Goal: Task Accomplishment & Management: Use online tool/utility

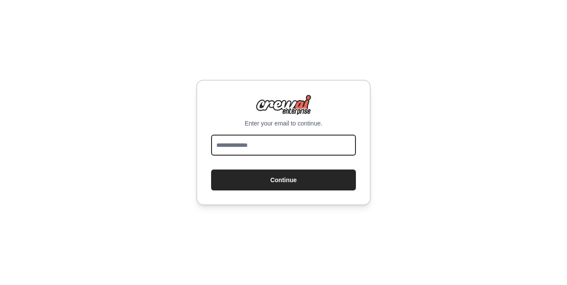
click at [246, 152] on input "email" at bounding box center [283, 145] width 145 height 21
click at [255, 144] on input "email" at bounding box center [283, 145] width 145 height 21
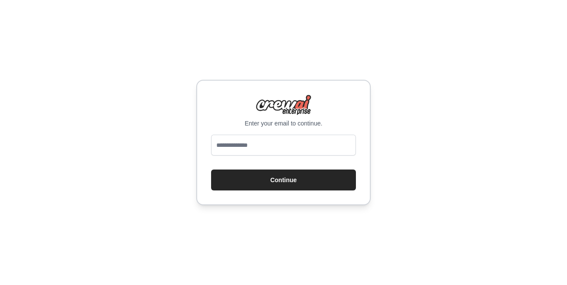
click at [132, 133] on div "Enter your email to continue. Continue" at bounding box center [283, 142] width 567 height 285
click at [258, 134] on div "Enter your email to continue. Continue" at bounding box center [283, 143] width 175 height 126
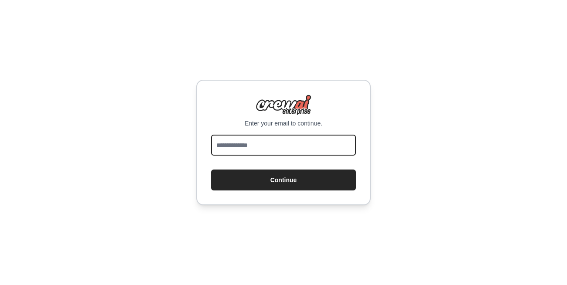
click at [257, 136] on input "email" at bounding box center [283, 145] width 145 height 21
click at [257, 139] on input "email" at bounding box center [283, 145] width 145 height 21
type input "**********"
click at [211, 170] on button "Continue" at bounding box center [283, 180] width 145 height 21
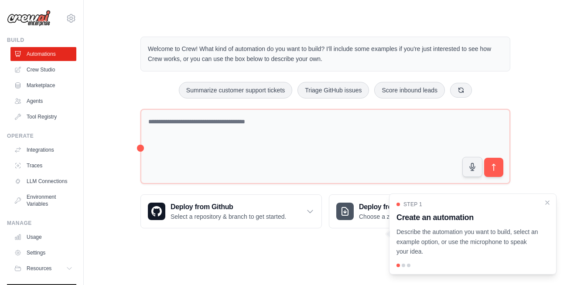
click at [543, 202] on div "Step 1 Create an automation Describe the automation you want to build, select a…" at bounding box center [473, 229] width 153 height 56
click at [44, 74] on link "Crew Studio" at bounding box center [44, 70] width 66 height 14
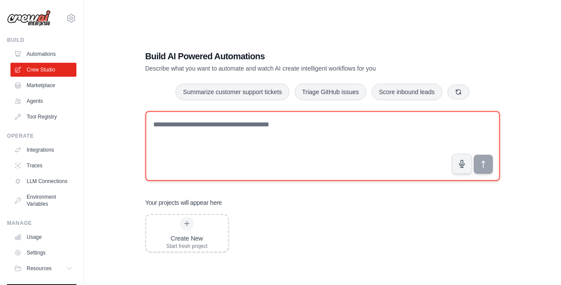
click at [329, 125] on textarea at bounding box center [322, 146] width 354 height 70
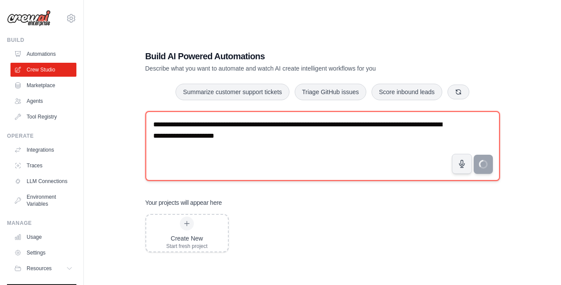
type textarea "**********"
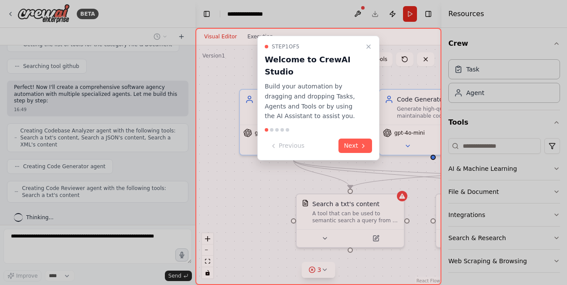
scroll to position [348, 0]
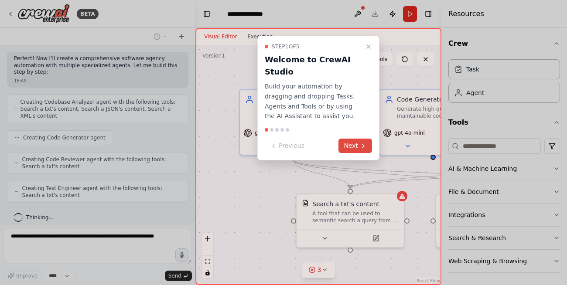
click at [360, 144] on icon at bounding box center [363, 146] width 7 height 7
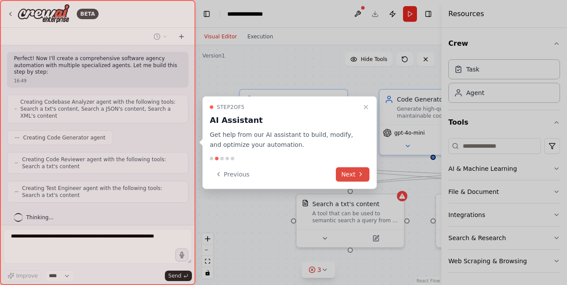
click at [360, 171] on icon at bounding box center [360, 174] width 7 height 7
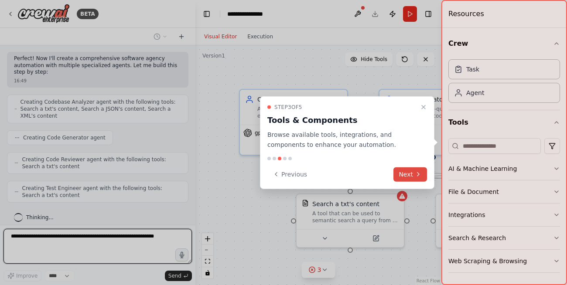
click at [395, 178] on button "Next" at bounding box center [411, 174] width 34 height 14
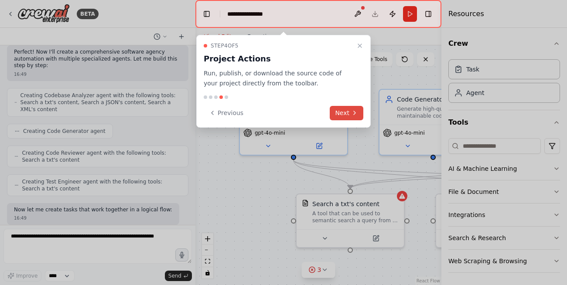
click at [350, 116] on button "Next" at bounding box center [347, 113] width 34 height 14
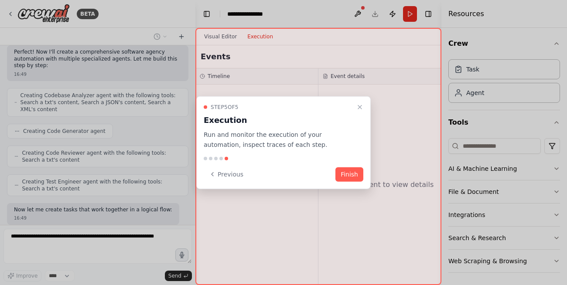
scroll to position [399, 0]
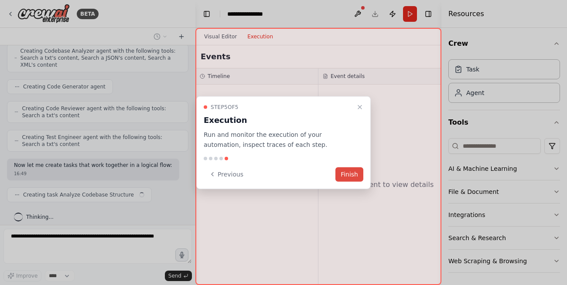
click at [350, 174] on button "Finish" at bounding box center [350, 174] width 28 height 14
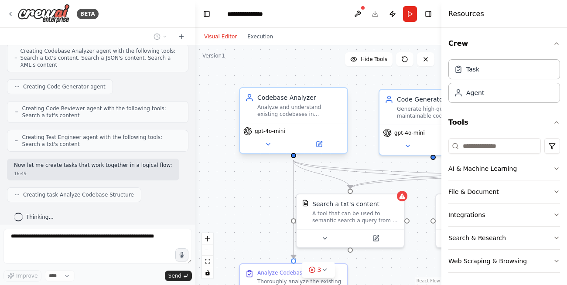
click at [306, 111] on div "Analyze and understand existing codebases in {project_name}, examining code str…" at bounding box center [299, 111] width 85 height 14
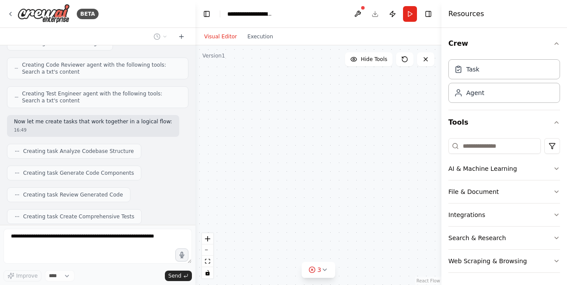
scroll to position [537, 0]
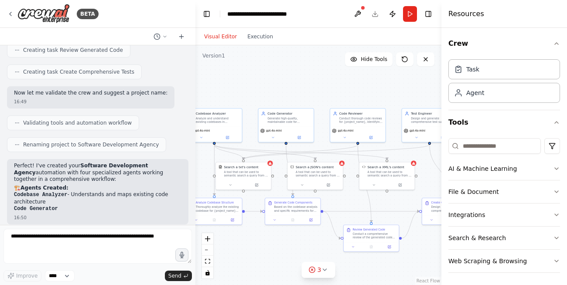
drag, startPoint x: 386, startPoint y: 102, endPoint x: 284, endPoint y: 57, distance: 111.8
click at [284, 57] on div ".deletable-edge-delete-btn { width: 20px; height: 20px; border: 0px solid #ffff…" at bounding box center [319, 165] width 246 height 240
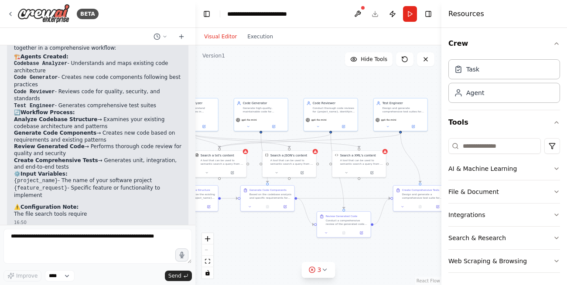
drag, startPoint x: 399, startPoint y: 92, endPoint x: 374, endPoint y: 82, distance: 27.1
click at [374, 82] on div ".deletable-edge-delete-btn { width: 20px; height: 20px; border: 0px solid #ffff…" at bounding box center [319, 165] width 246 height 240
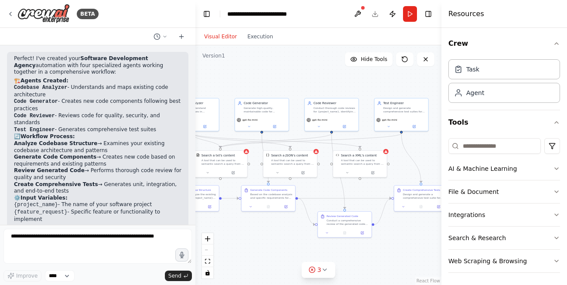
scroll to position [611, 0]
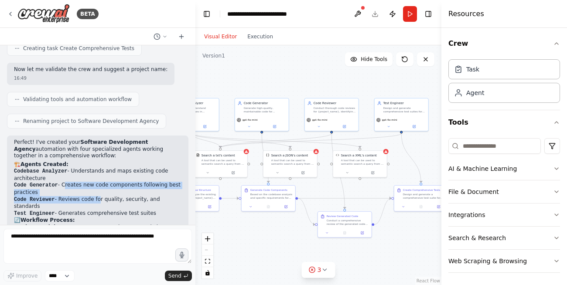
drag, startPoint x: 62, startPoint y: 178, endPoint x: 94, endPoint y: 192, distance: 35.2
click at [94, 192] on ol "Codebase Analyzer - Understands and maps existing code architecture Code Genera…" at bounding box center [98, 192] width 168 height 49
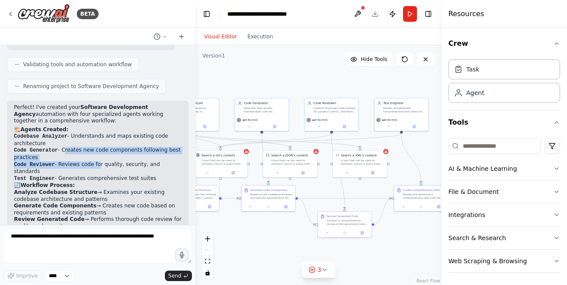
scroll to position [664, 0]
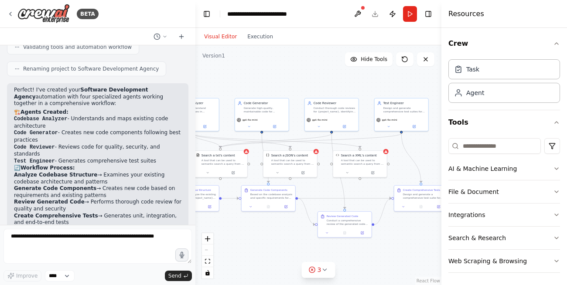
click at [106, 199] on li "Review Generated Code → Performs thorough code review for quality and security" at bounding box center [98, 206] width 168 height 14
drag, startPoint x: 62, startPoint y: 150, endPoint x: 148, endPoint y: 148, distance: 86.0
click at [148, 158] on li "Test Engineer - Generates comprehensive test suites" at bounding box center [98, 161] width 168 height 7
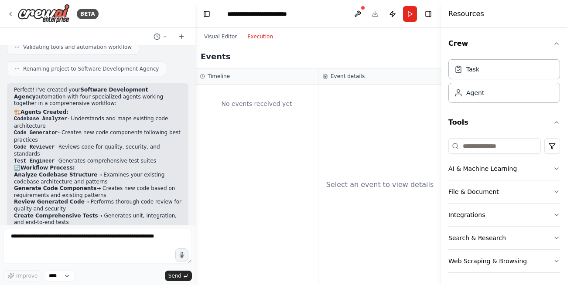
click at [256, 32] on button "Execution" at bounding box center [260, 36] width 36 height 10
click at [227, 41] on button "Visual Editor" at bounding box center [220, 36] width 43 height 10
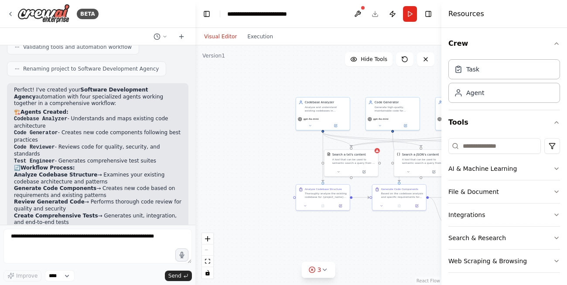
drag, startPoint x: 257, startPoint y: 76, endPoint x: 388, endPoint y: 75, distance: 130.9
click at [388, 75] on div ".deletable-edge-delete-btn { width: 20px; height: 20px; border: 0px solid #ffff…" at bounding box center [319, 165] width 246 height 240
click at [319, 114] on div "gpt-4o-mini" at bounding box center [323, 121] width 54 height 15
click at [321, 105] on div "Analyze and understand existing codebases in {project_name}, examining code str…" at bounding box center [326, 108] width 42 height 7
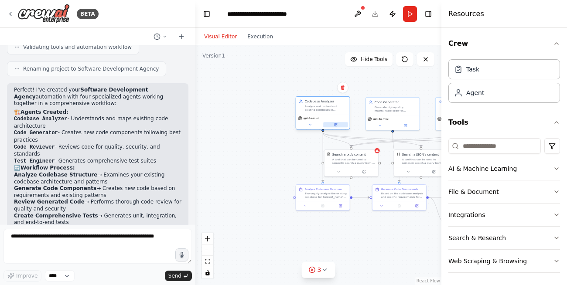
click at [337, 123] on icon at bounding box center [335, 124] width 3 height 3
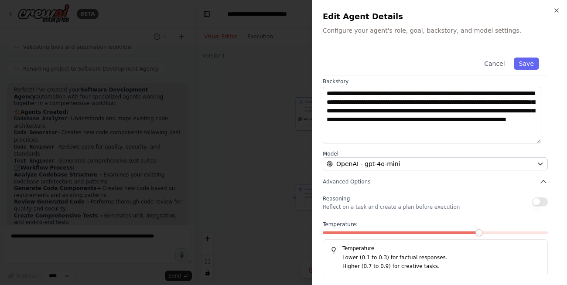
scroll to position [110, 0]
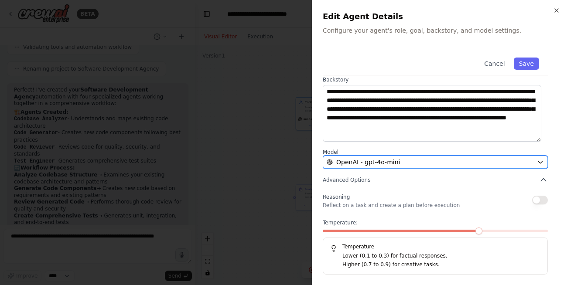
click at [373, 161] on span "OpenAI - gpt-4o-mini" at bounding box center [368, 162] width 64 height 9
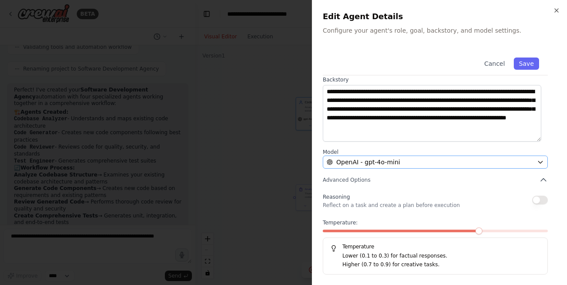
scroll to position [0, 0]
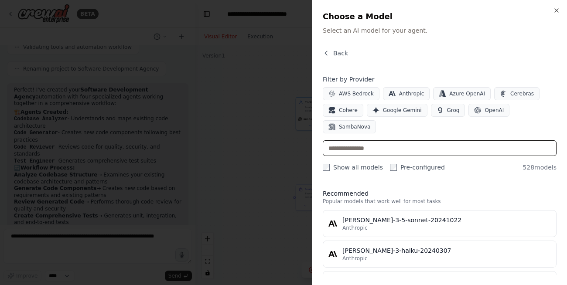
click at [478, 141] on input "text" at bounding box center [440, 149] width 234 height 16
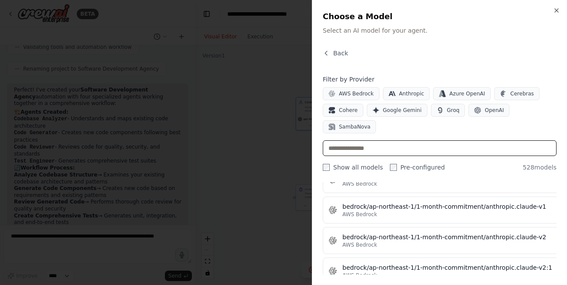
scroll to position [1309, 0]
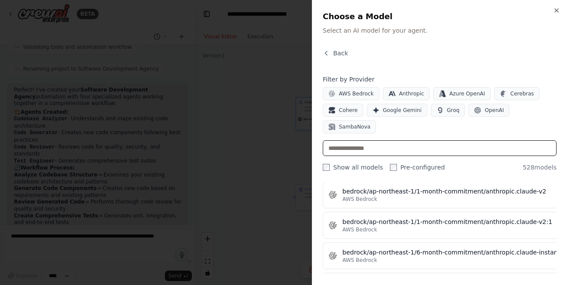
click at [372, 141] on input "text" at bounding box center [440, 149] width 234 height 16
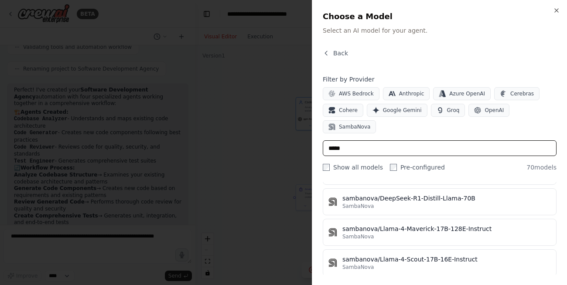
scroll to position [2061, 0]
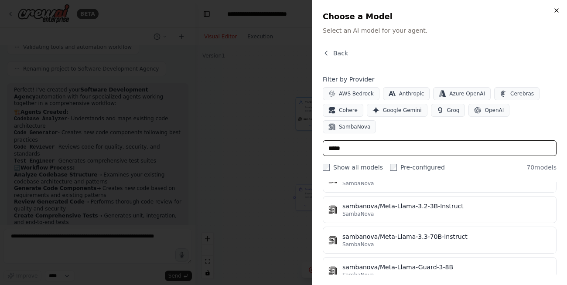
type input "*****"
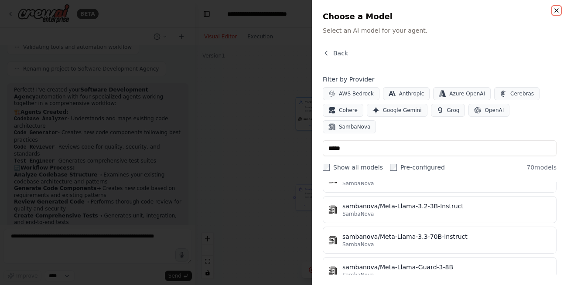
click at [556, 11] on icon "button" at bounding box center [556, 10] width 7 height 7
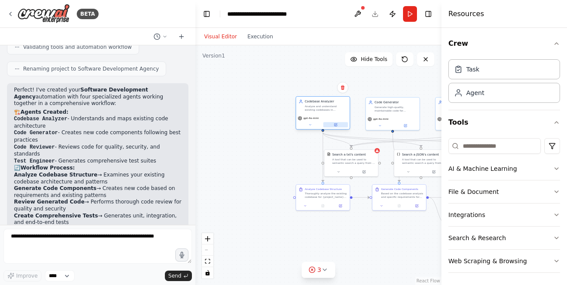
click at [338, 126] on button at bounding box center [335, 124] width 25 height 5
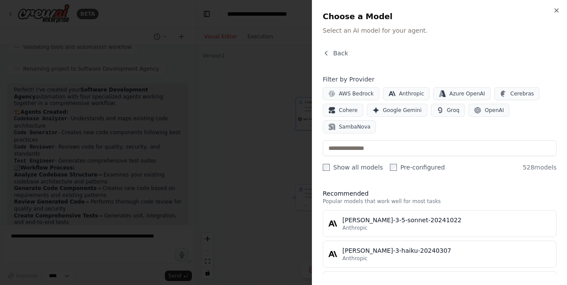
click at [337, 58] on div "Back" at bounding box center [440, 57] width 234 height 16
click at [329, 52] on icon "button" at bounding box center [326, 53] width 7 height 7
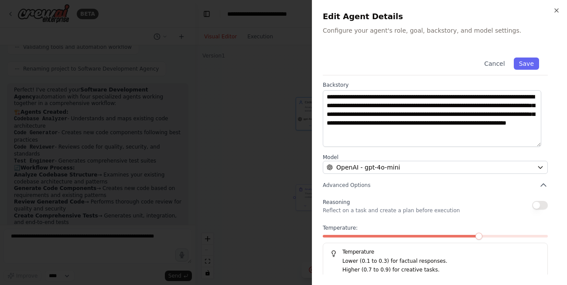
scroll to position [110, 0]
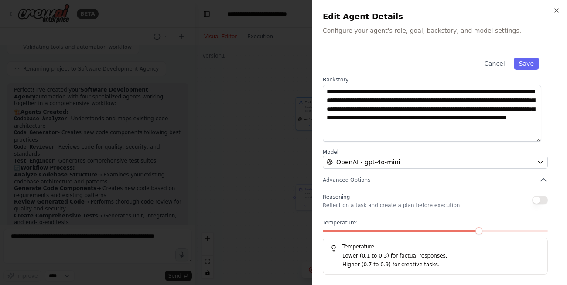
click at [553, 12] on h2 "Edit Agent Details" at bounding box center [440, 16] width 234 height 12
click at [559, 9] on icon "button" at bounding box center [556, 10] width 7 height 7
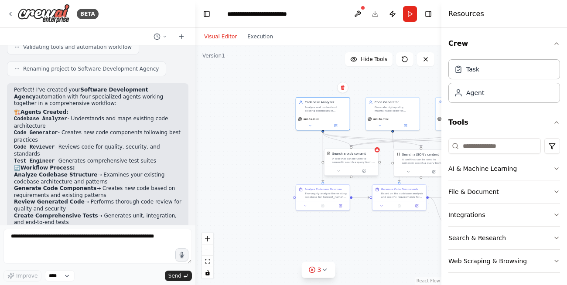
click at [350, 159] on div "A tool that can be used to semantic search a query from a txt's content." at bounding box center [354, 160] width 43 height 7
click at [366, 170] on icon at bounding box center [365, 171] width 2 height 2
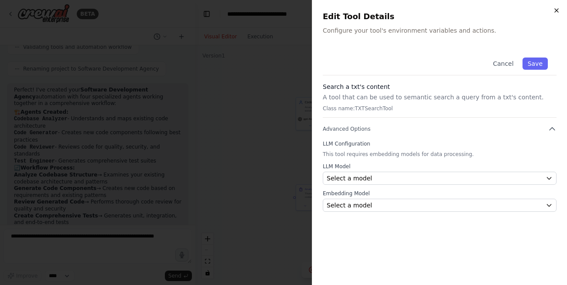
click at [556, 14] on icon "button" at bounding box center [556, 10] width 7 height 7
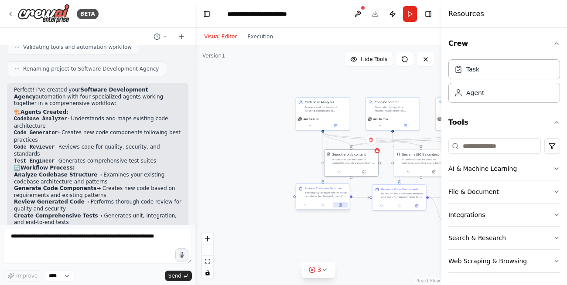
click at [340, 205] on icon at bounding box center [341, 205] width 2 height 2
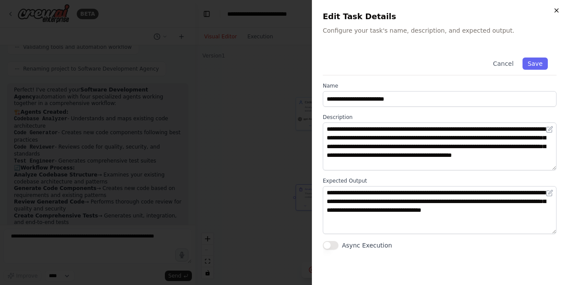
click at [555, 11] on icon "button" at bounding box center [556, 10] width 7 height 7
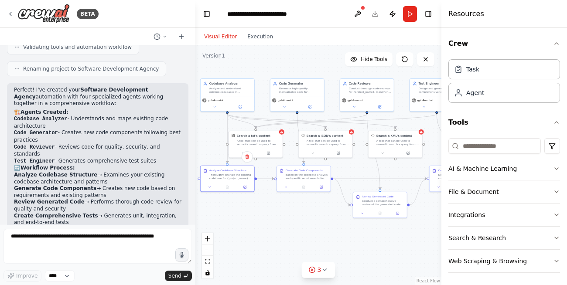
drag, startPoint x: 381, startPoint y: 236, endPoint x: 286, endPoint y: 217, distance: 97.4
click at [286, 217] on div ".deletable-edge-delete-btn { width: 20px; height: 20px; border: 0px solid #ffff…" at bounding box center [319, 165] width 246 height 240
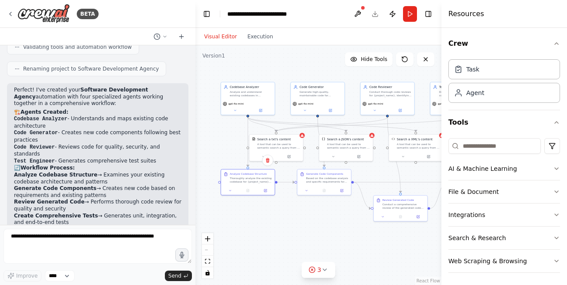
drag, startPoint x: 373, startPoint y: 231, endPoint x: 394, endPoint y: 235, distance: 20.8
click at [394, 235] on div ".deletable-edge-delete-btn { width: 20px; height: 20px; border: 0px solid #ffff…" at bounding box center [319, 165] width 246 height 240
click at [254, 88] on div "Codebase Analyzer" at bounding box center [251, 86] width 42 height 4
click at [249, 184] on div "Analyze Codebase Structure Thoroughly analyze the existing codebase for {projec…" at bounding box center [248, 177] width 54 height 17
click at [262, 192] on button at bounding box center [265, 189] width 15 height 5
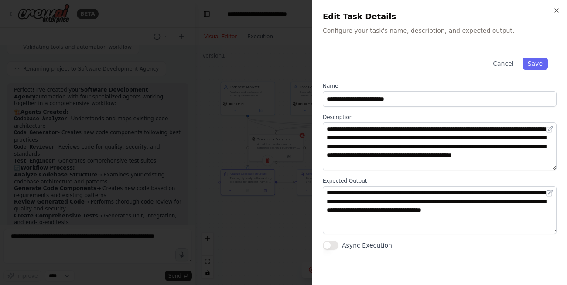
click at [563, 14] on div "**********" at bounding box center [439, 142] width 255 height 285
click at [561, 10] on div "**********" at bounding box center [439, 142] width 255 height 285
click at [555, 13] on icon "button" at bounding box center [556, 10] width 7 height 7
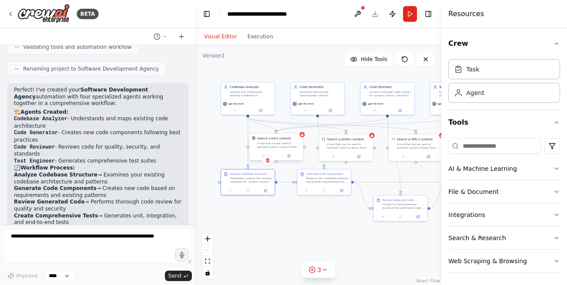
click at [298, 148] on div "A tool that can be used to semantic search a query from a txt's content." at bounding box center [278, 145] width 43 height 7
click at [289, 158] on button at bounding box center [289, 155] width 25 height 5
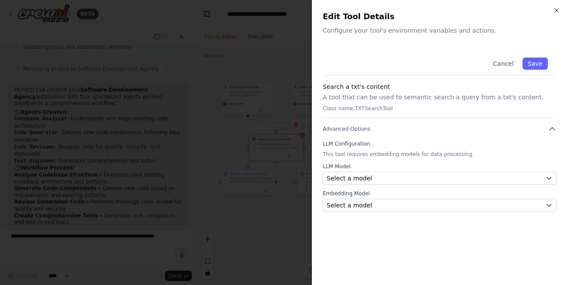
click at [559, 6] on div "Close Edit Tool Details Configure your tool's environment variables and actions…" at bounding box center [439, 142] width 255 height 285
click at [558, 7] on icon "button" at bounding box center [556, 10] width 7 height 7
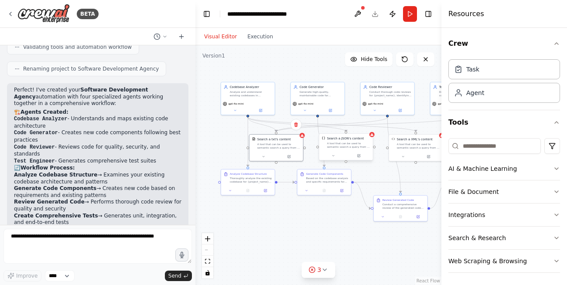
click at [357, 146] on div "A tool that can be used to semantic search a query from a JSON's content." at bounding box center [348, 145] width 43 height 7
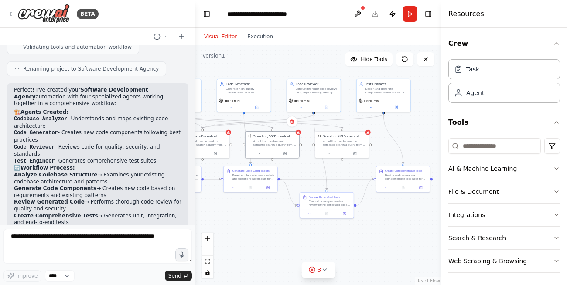
drag, startPoint x: 316, startPoint y: 212, endPoint x: 261, endPoint y: 202, distance: 56.4
click at [261, 202] on div ".deletable-edge-delete-btn { width: 20px; height: 20px; border: 0px solid #ffff…" at bounding box center [319, 165] width 246 height 240
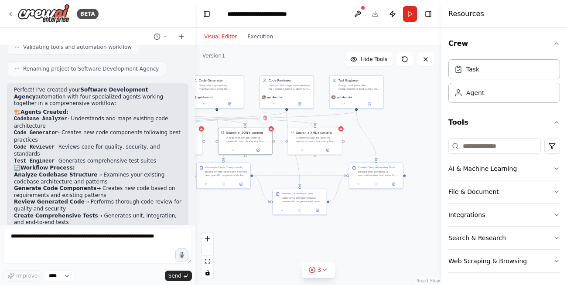
drag, startPoint x: 369, startPoint y: 215, endPoint x: 369, endPoint y: 246, distance: 30.5
click at [369, 246] on div ".deletable-edge-delete-btn { width: 20px; height: 20px; border: 0px solid #ffff…" at bounding box center [319, 165] width 246 height 240
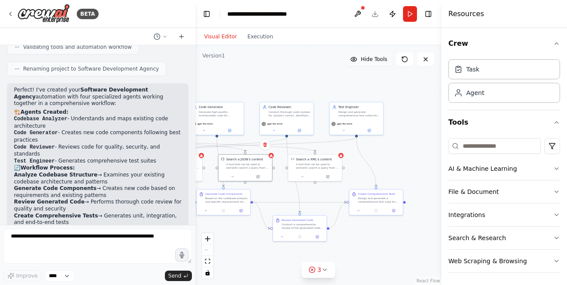
click at [386, 61] on span "Hide Tools" at bounding box center [374, 59] width 27 height 7
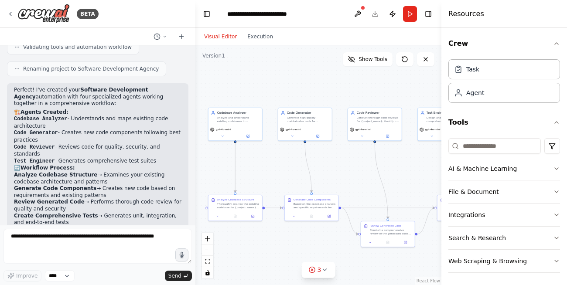
drag, startPoint x: 307, startPoint y: 73, endPoint x: 395, endPoint y: 79, distance: 88.3
click at [395, 79] on div ".deletable-edge-delete-btn { width: 20px; height: 20px; border: 0px solid #ffff…" at bounding box center [319, 165] width 246 height 240
click at [375, 62] on span "Show Tools" at bounding box center [373, 59] width 29 height 7
click at [375, 62] on span "Hide Tools" at bounding box center [374, 59] width 27 height 7
click at [375, 62] on span "Show Tools" at bounding box center [373, 59] width 29 height 7
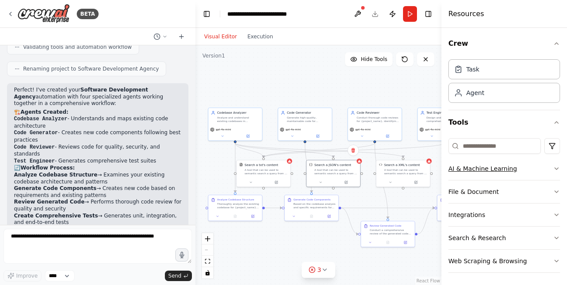
click at [465, 160] on button "AI & Machine Learning" at bounding box center [505, 169] width 112 height 23
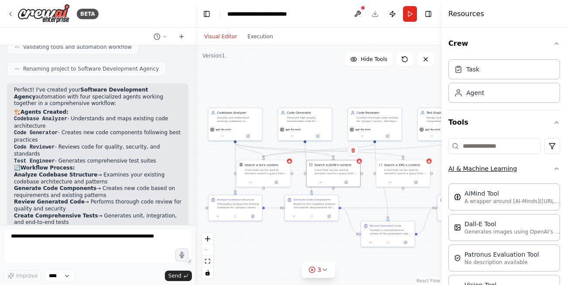
click at [467, 164] on button "AI & Machine Learning" at bounding box center [505, 169] width 112 height 23
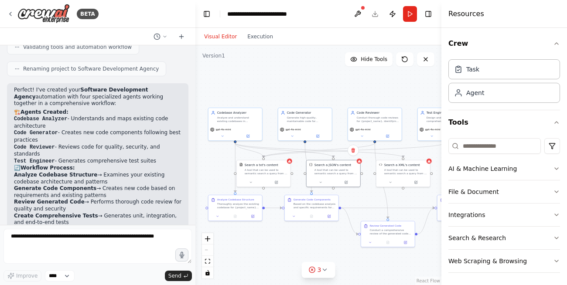
scroll to position [2, 0]
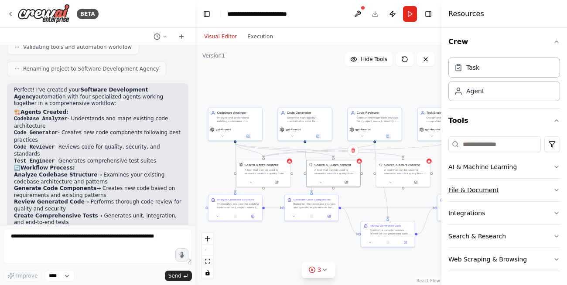
click at [473, 191] on button "File & Document" at bounding box center [505, 190] width 112 height 23
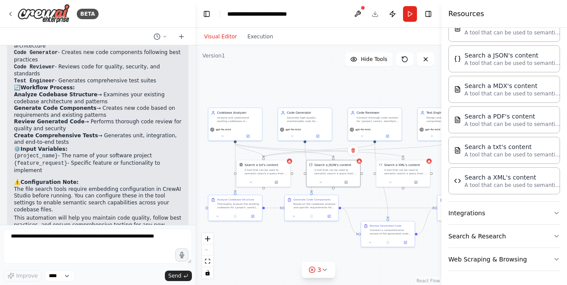
scroll to position [769, 0]
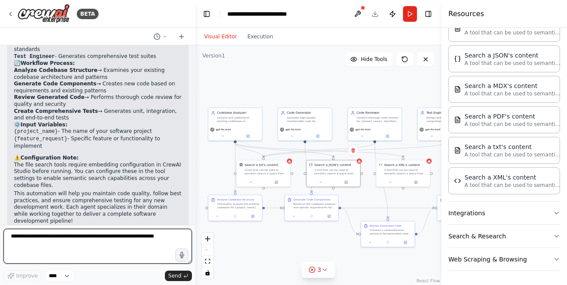
click at [64, 245] on textarea at bounding box center [97, 246] width 189 height 35
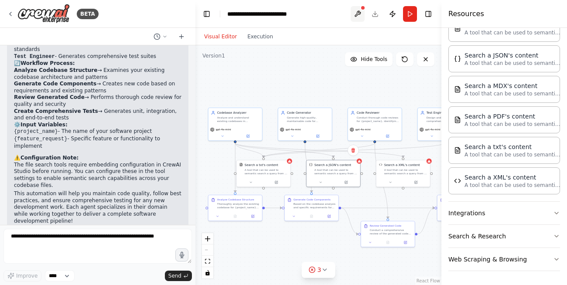
click at [357, 10] on button at bounding box center [358, 14] width 14 height 16
click at [359, 14] on div at bounding box center [358, 14] width 14 height 16
click at [411, 14] on button "Run" at bounding box center [410, 14] width 14 height 16
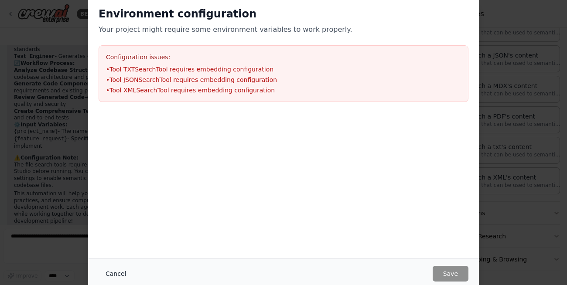
click at [128, 272] on button "Cancel" at bounding box center [116, 274] width 34 height 16
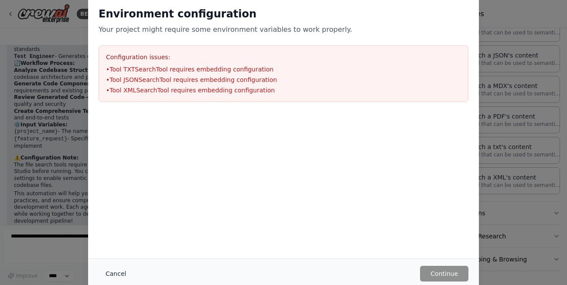
click at [113, 276] on button "Cancel" at bounding box center [116, 274] width 34 height 16
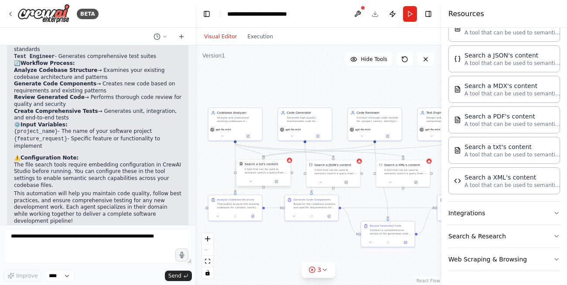
click at [289, 173] on div "Search a txt's content A tool that can be used to semantic search a query from …" at bounding box center [264, 168] width 54 height 17
click at [278, 183] on icon at bounding box center [276, 181] width 3 height 3
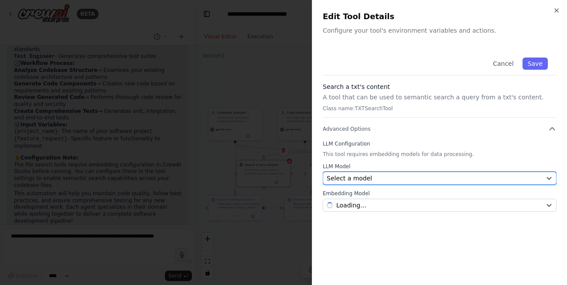
click at [396, 178] on div "Select a model" at bounding box center [435, 178] width 216 height 9
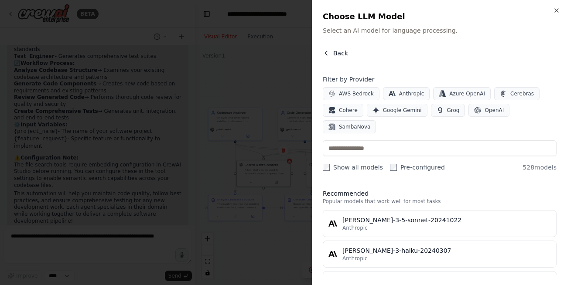
click at [335, 52] on span "Back" at bounding box center [340, 53] width 15 height 9
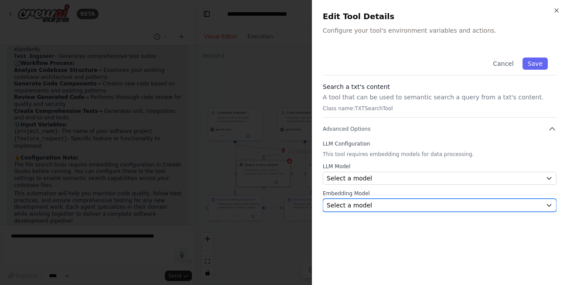
click at [410, 208] on div "Select a model" at bounding box center [435, 205] width 216 height 9
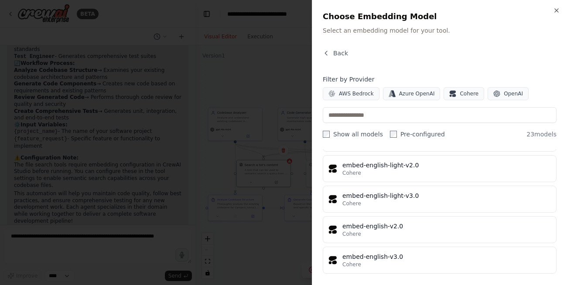
scroll to position [576, 0]
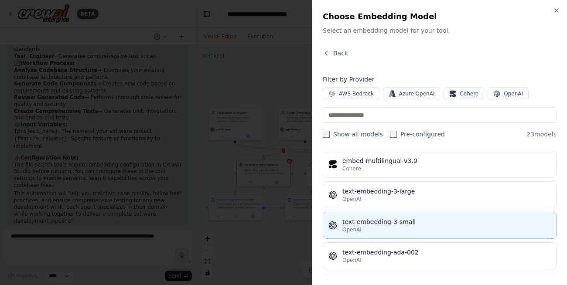
click at [400, 224] on div "text-embedding-3-small" at bounding box center [447, 222] width 209 height 9
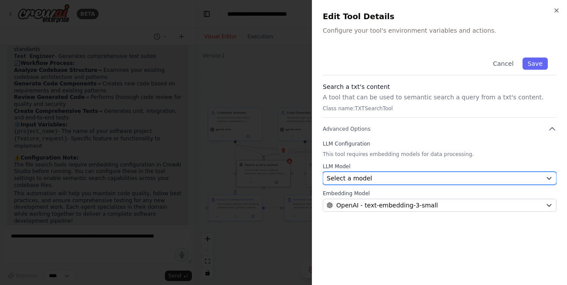
click at [352, 180] on span "Select a model" at bounding box center [349, 178] width 45 height 9
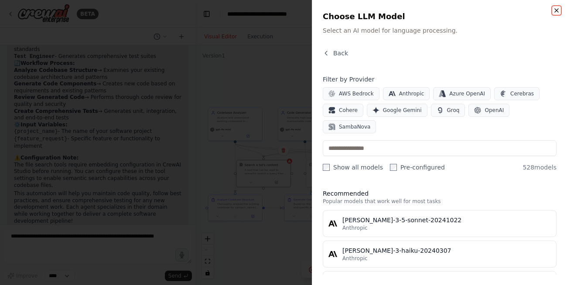
click at [554, 11] on icon "button" at bounding box center [556, 10] width 7 height 7
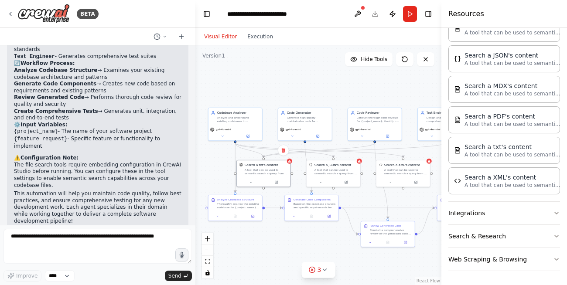
click at [558, 11] on div "Resources" at bounding box center [505, 14] width 126 height 28
click at [285, 171] on div "A tool that can be used to semantic search a query from a txt's content." at bounding box center [266, 171] width 43 height 7
click at [278, 180] on icon at bounding box center [276, 181] width 3 height 3
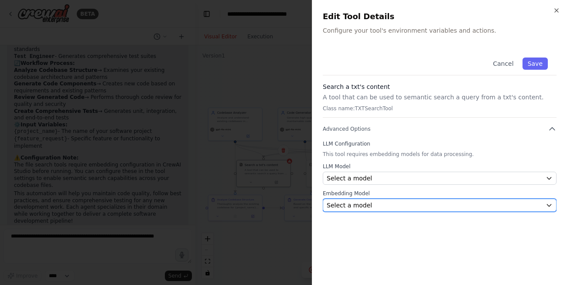
click at [423, 206] on div "Select a model" at bounding box center [435, 205] width 216 height 9
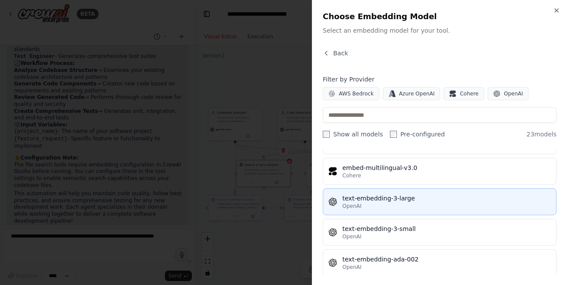
scroll to position [608, 0]
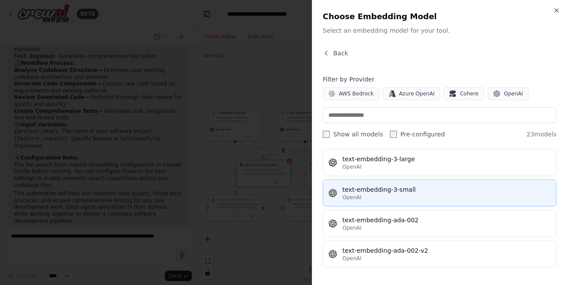
click at [394, 195] on div "OpenAI" at bounding box center [447, 197] width 209 height 7
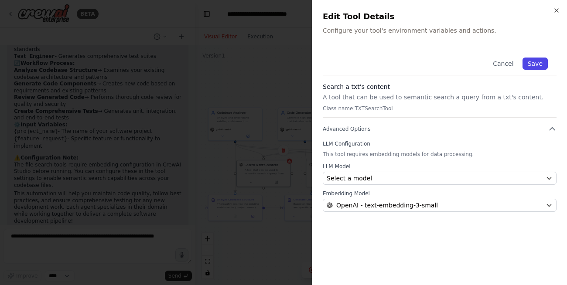
click at [539, 64] on button "Save" at bounding box center [535, 64] width 25 height 12
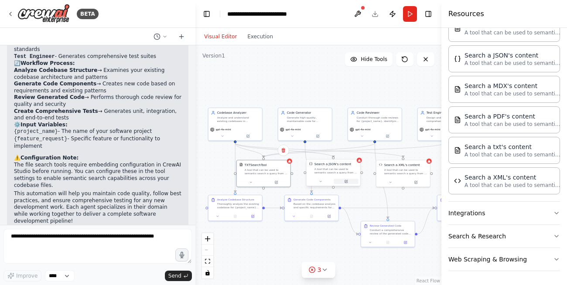
click at [345, 181] on icon at bounding box center [346, 181] width 3 height 3
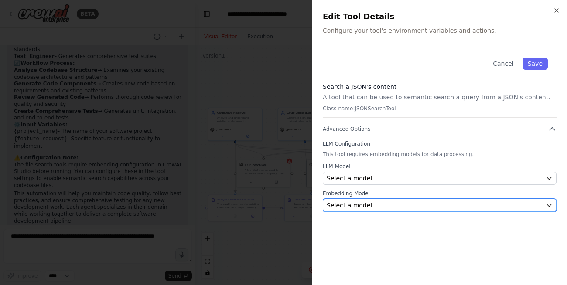
click at [434, 205] on div "Select a model" at bounding box center [435, 205] width 216 height 9
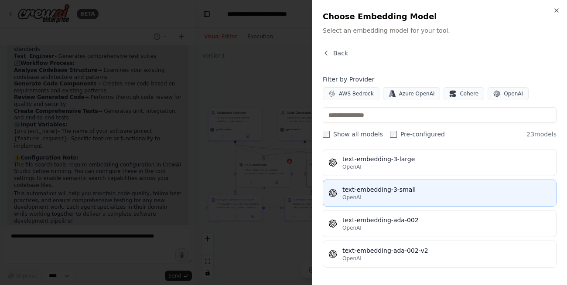
click at [401, 199] on div "OpenAI" at bounding box center [447, 197] width 209 height 7
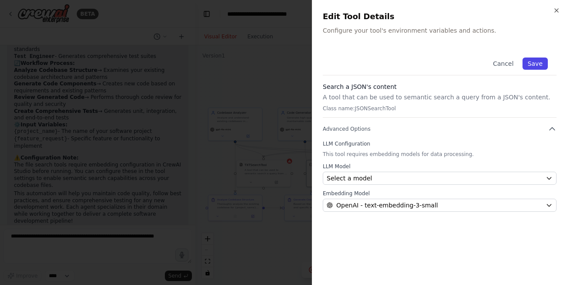
click at [537, 62] on button "Save" at bounding box center [535, 64] width 25 height 12
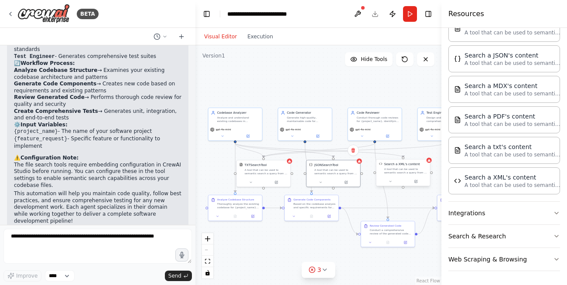
click at [417, 177] on div at bounding box center [404, 181] width 54 height 9
click at [417, 182] on icon at bounding box center [416, 181] width 3 height 3
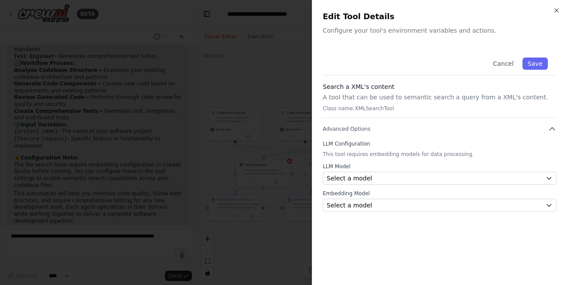
click at [423, 214] on div "Cancel Save Search a XML's content A tool that can be used to semantic search a…" at bounding box center [440, 162] width 234 height 226
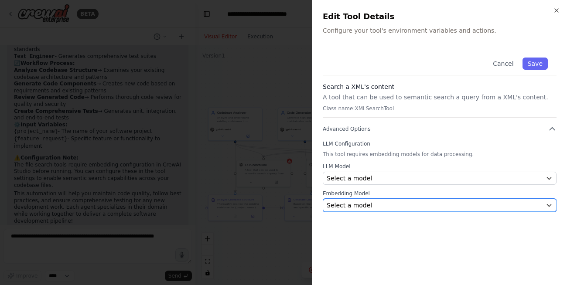
click at [396, 206] on div "Select a model" at bounding box center [435, 205] width 216 height 9
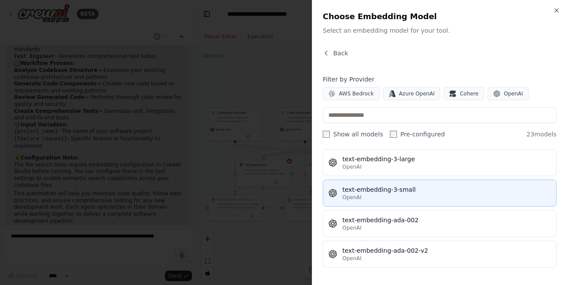
click at [398, 198] on div "OpenAI" at bounding box center [447, 197] width 209 height 7
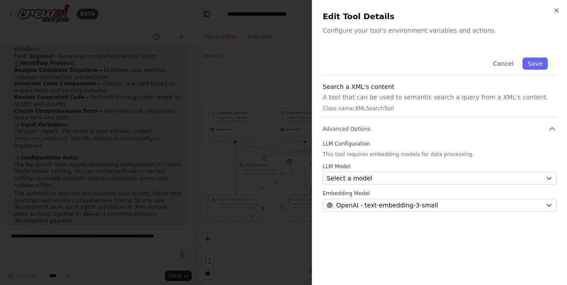
click at [549, 66] on div "Cancel Save" at bounding box center [440, 62] width 234 height 27
click at [548, 65] on button "Save" at bounding box center [535, 64] width 25 height 12
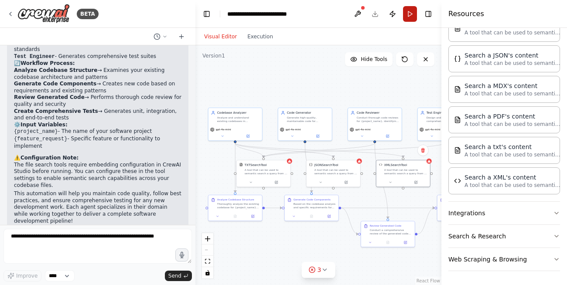
click at [413, 10] on button "Run" at bounding box center [410, 14] width 14 height 16
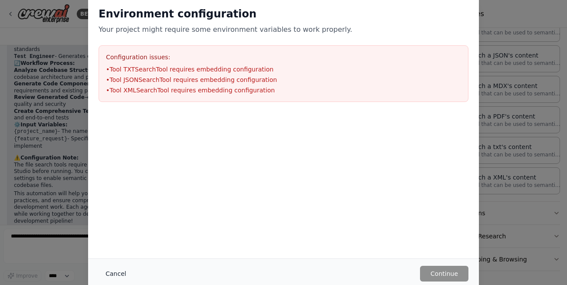
click at [122, 268] on button "Cancel" at bounding box center [116, 274] width 34 height 16
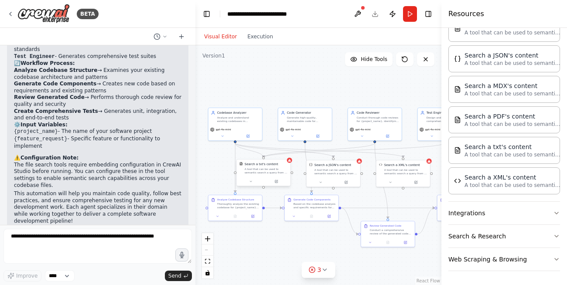
click at [278, 185] on div at bounding box center [264, 181] width 54 height 9
click at [278, 179] on button at bounding box center [276, 181] width 25 height 5
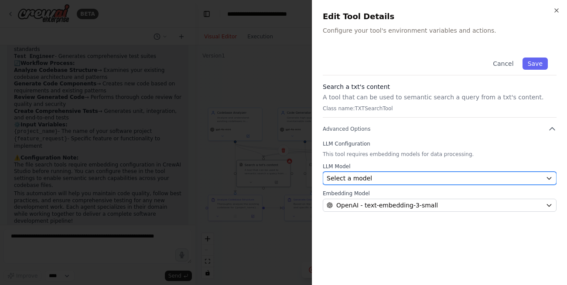
click at [398, 183] on button "Select a model" at bounding box center [440, 178] width 234 height 13
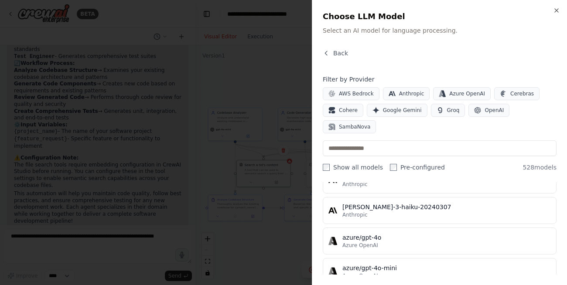
scroll to position [52, 0]
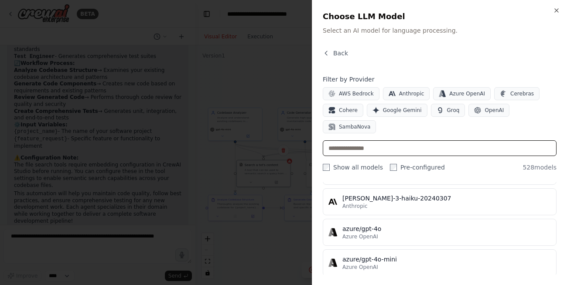
click at [387, 141] on input "text" at bounding box center [440, 149] width 234 height 16
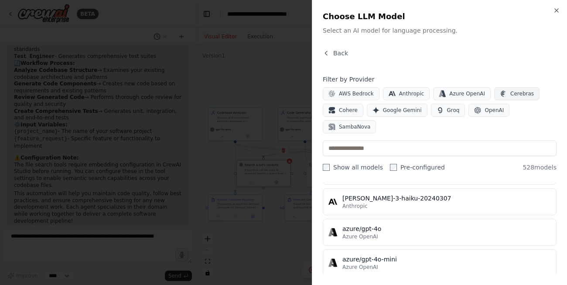
click at [494, 96] on button "Cerebras" at bounding box center [516, 93] width 45 height 13
click at [511, 92] on span "Cerebras" at bounding box center [523, 93] width 24 height 7
click at [473, 93] on span "Azure OpenAI" at bounding box center [468, 93] width 36 height 7
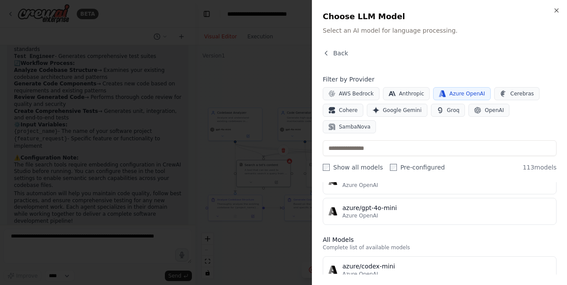
scroll to position [0, 0]
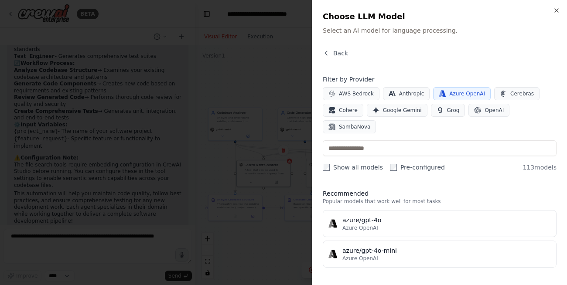
click at [402, 198] on p "Popular models that work well for most tasks" at bounding box center [440, 201] width 234 height 7
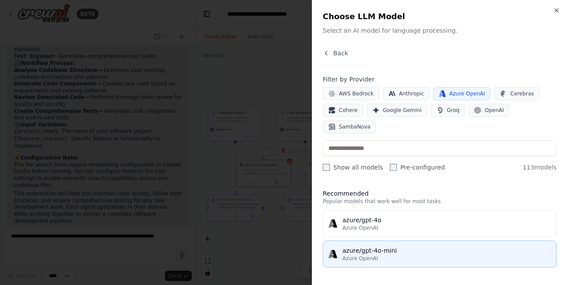
click at [405, 246] on button "azure/gpt-4o-mini Azure OpenAI" at bounding box center [440, 254] width 234 height 27
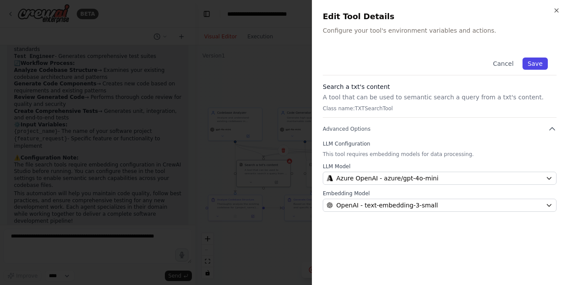
click at [543, 60] on button "Save" at bounding box center [535, 64] width 25 height 12
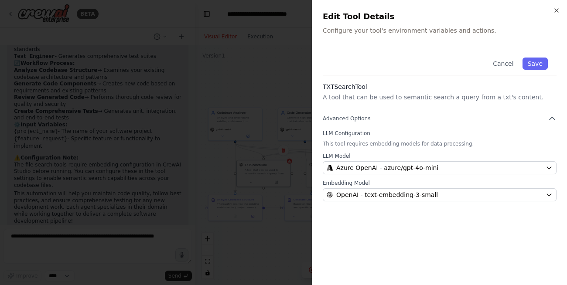
click at [288, 248] on div at bounding box center [283, 142] width 567 height 285
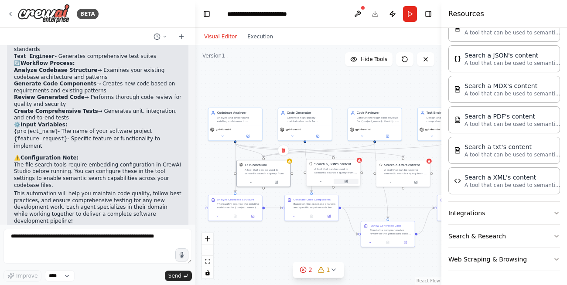
click at [347, 180] on icon at bounding box center [345, 181] width 3 height 3
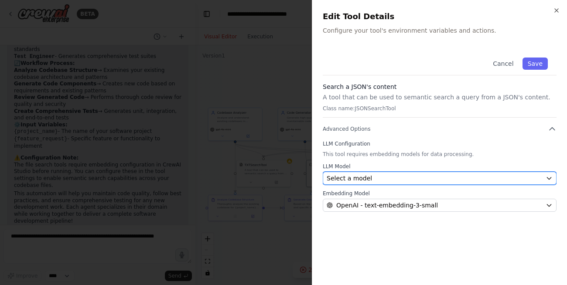
click at [451, 177] on div "Select a model" at bounding box center [435, 178] width 216 height 9
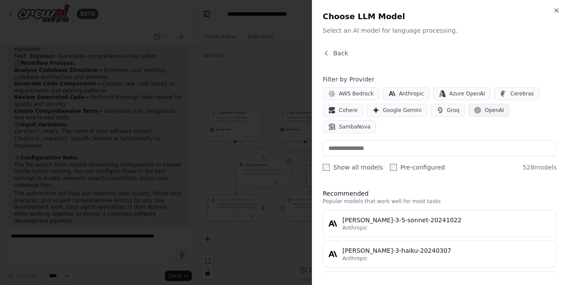
click at [474, 111] on icon "button" at bounding box center [477, 110] width 7 height 7
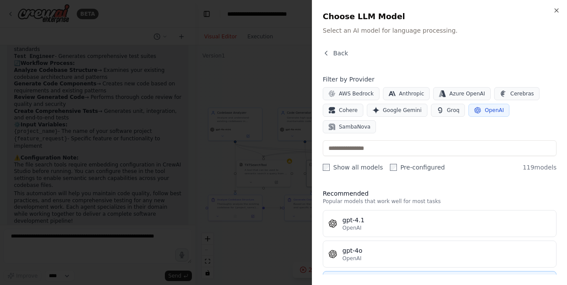
click at [392, 271] on button "gpt-4o-mini OpenAI" at bounding box center [440, 284] width 234 height 27
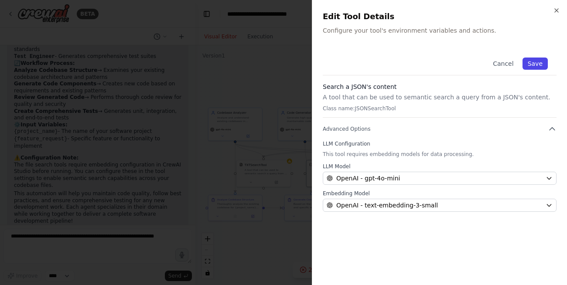
click at [536, 69] on button "Save" at bounding box center [535, 64] width 25 height 12
click at [559, 6] on div "Close Edit Tool Details Configure your tool's environment variables and actions…" at bounding box center [439, 142] width 255 height 285
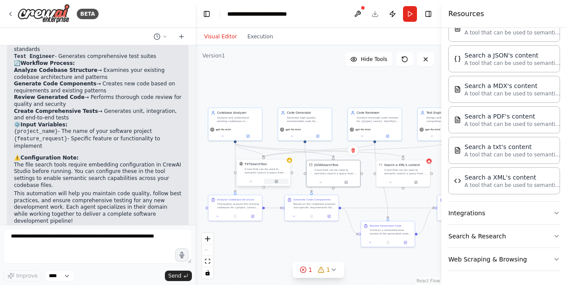
click at [273, 182] on button at bounding box center [276, 181] width 25 height 5
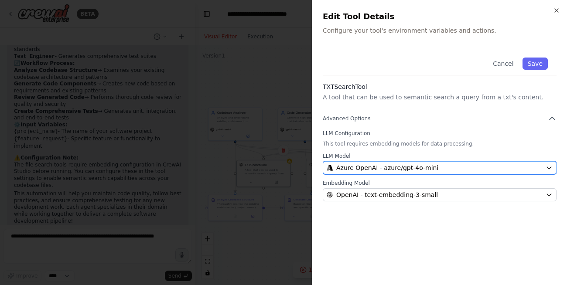
click at [409, 168] on span "Azure OpenAI - azure/gpt-4o-mini" at bounding box center [387, 168] width 102 height 9
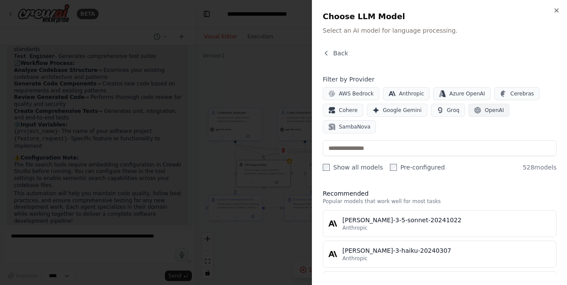
click at [485, 108] on span "OpenAI" at bounding box center [494, 110] width 19 height 7
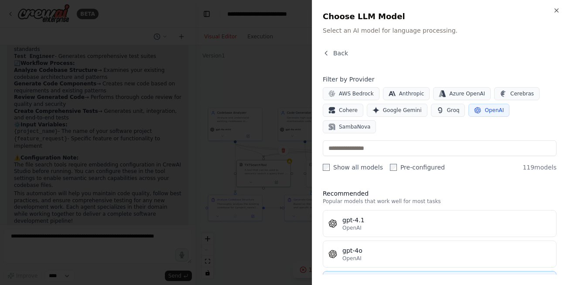
click at [379, 277] on div "gpt-4o-mini" at bounding box center [447, 281] width 209 height 9
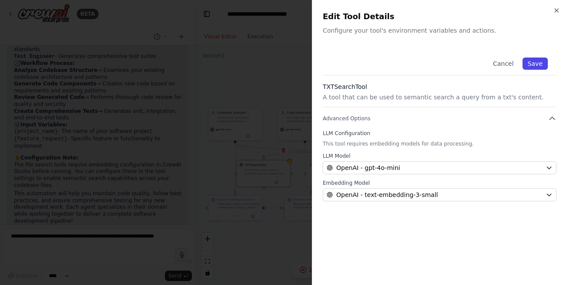
click at [541, 64] on button "Save" at bounding box center [535, 64] width 25 height 12
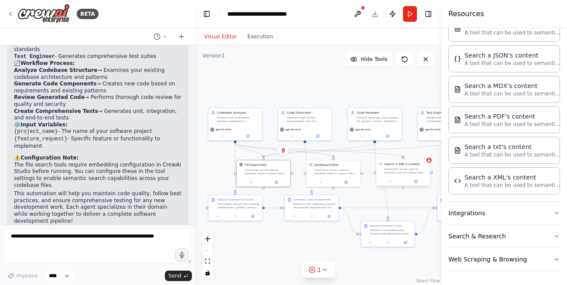
click at [412, 174] on div "A tool that can be used to semantic search a query from a XML's content." at bounding box center [405, 171] width 43 height 7
click at [418, 182] on button at bounding box center [416, 181] width 25 height 5
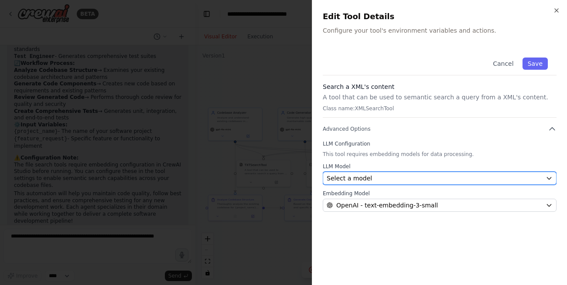
click at [418, 182] on div "Select a model" at bounding box center [435, 178] width 216 height 9
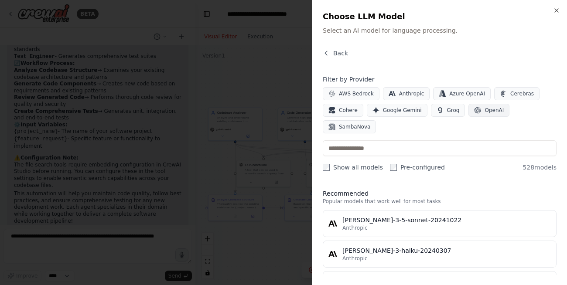
click at [496, 114] on button "OpenAI" at bounding box center [489, 110] width 41 height 13
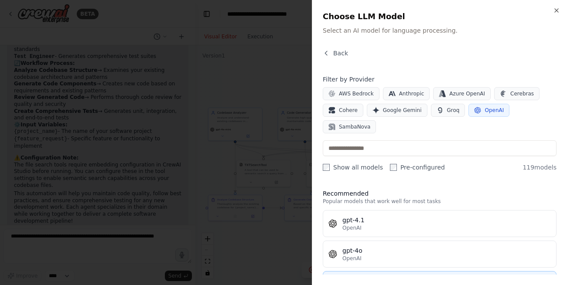
click at [391, 277] on div "gpt-4o-mini" at bounding box center [447, 281] width 209 height 9
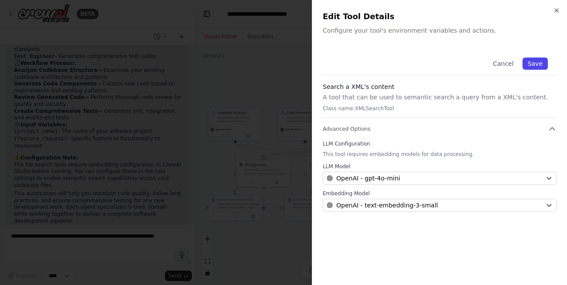
click at [533, 65] on button "Save" at bounding box center [535, 64] width 25 height 12
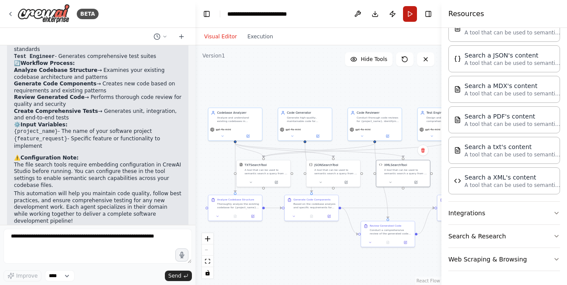
click at [408, 14] on button "Run" at bounding box center [410, 14] width 14 height 16
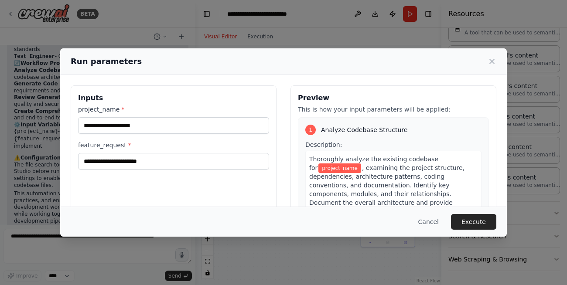
click at [154, 117] on div "project_name *" at bounding box center [173, 119] width 191 height 29
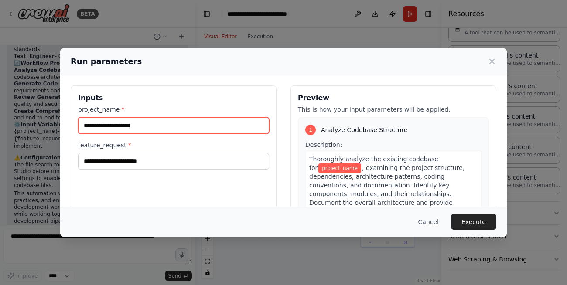
click at [153, 121] on input "project_name *" at bounding box center [173, 125] width 191 height 17
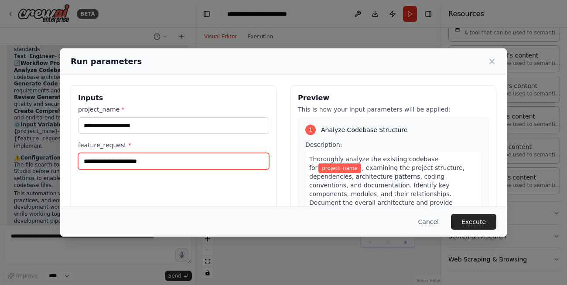
click at [147, 168] on input "feature_request *" at bounding box center [173, 161] width 191 height 17
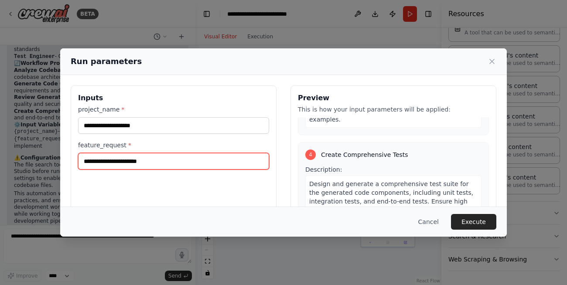
scroll to position [553, 0]
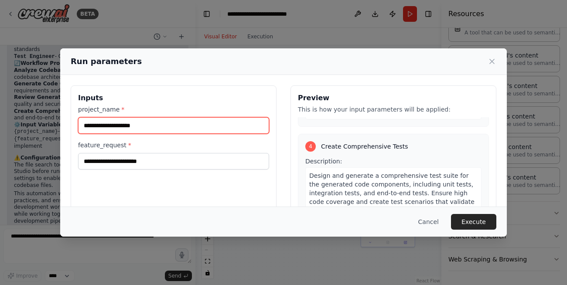
click at [156, 121] on input "project_name *" at bounding box center [173, 125] width 191 height 17
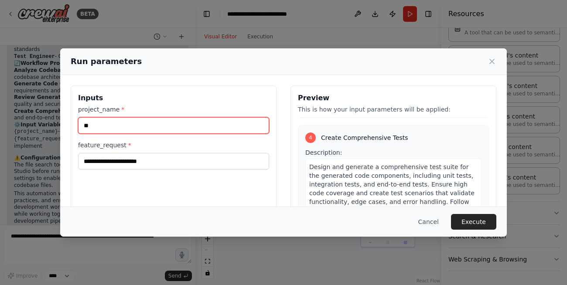
type input "*"
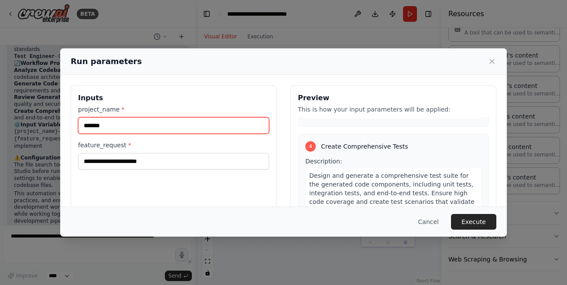
type input "*******"
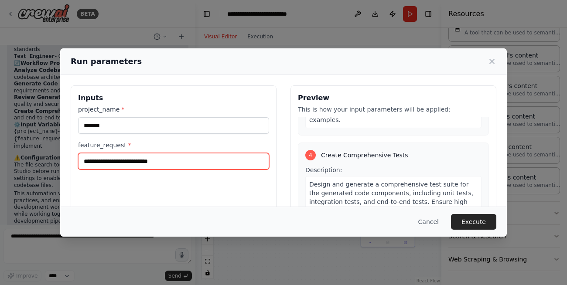
scroll to position [562, 0]
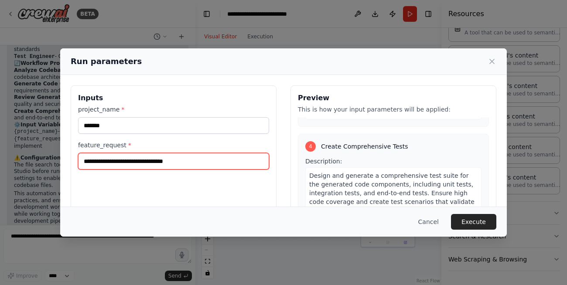
type input "**********"
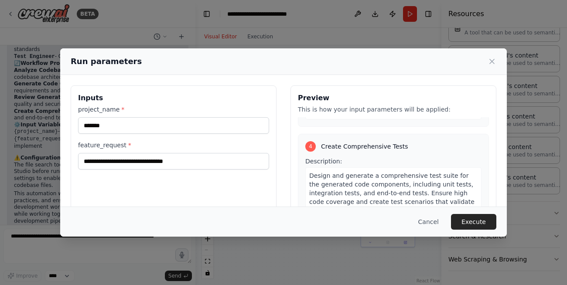
scroll to position [42, 0]
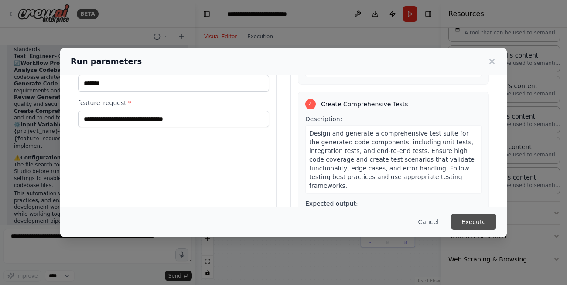
click at [472, 214] on button "Execute" at bounding box center [473, 222] width 45 height 16
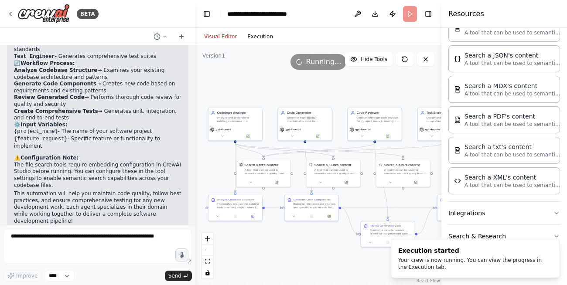
click at [247, 34] on button "Execution" at bounding box center [260, 36] width 36 height 10
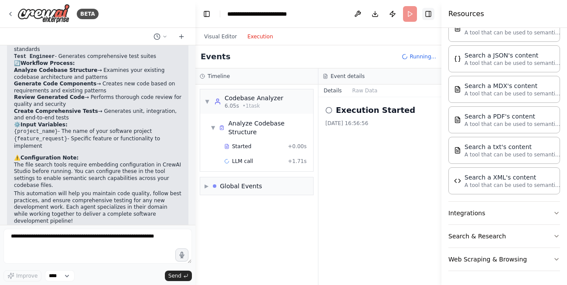
click at [432, 19] on button "Toggle Right Sidebar" at bounding box center [428, 14] width 12 height 12
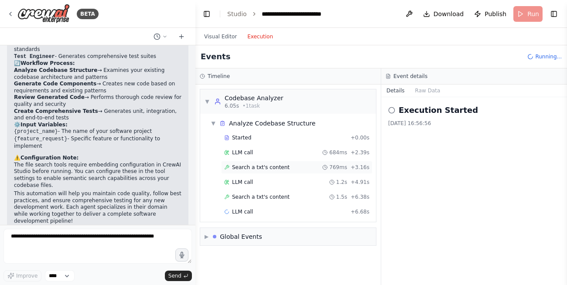
click at [244, 171] on div "Search a txt's content 769ms + 3.16s" at bounding box center [296, 167] width 151 height 13
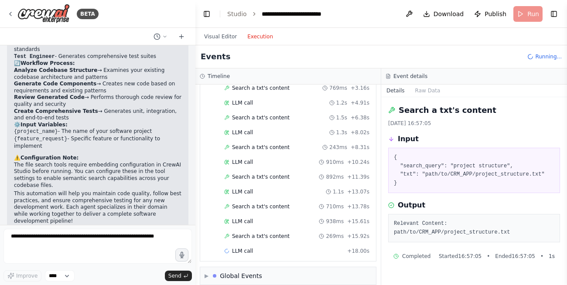
scroll to position [89, 0]
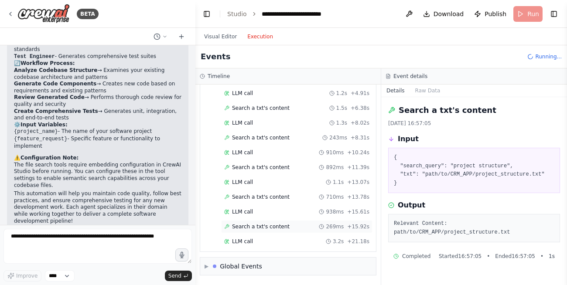
click at [271, 224] on span "Search a txt's content" at bounding box center [261, 226] width 58 height 7
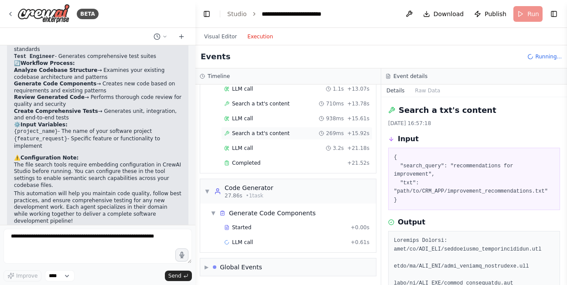
scroll to position [183, 0]
click at [247, 230] on span "Started" at bounding box center [241, 226] width 19 height 7
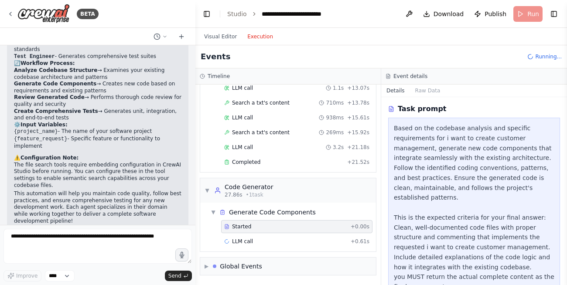
scroll to position [57, 0]
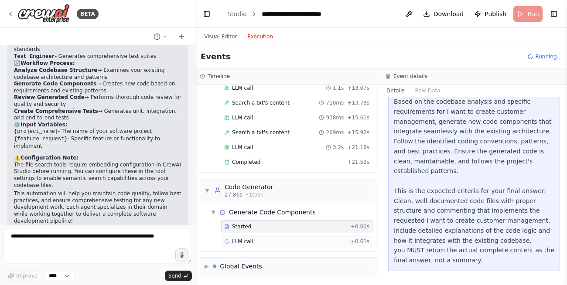
click at [257, 245] on div "LLM call + 0.61s" at bounding box center [296, 241] width 151 height 13
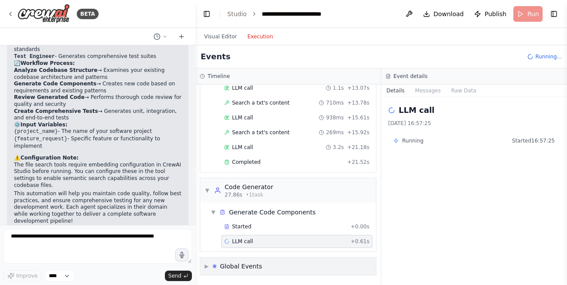
click at [263, 264] on div "▶ Global Events" at bounding box center [288, 266] width 176 height 17
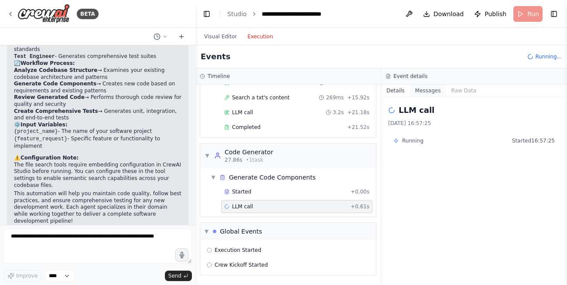
click at [425, 89] on button "Messages" at bounding box center [428, 91] width 36 height 12
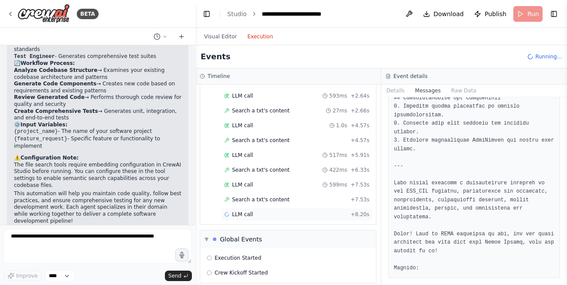
scroll to position [431, 0]
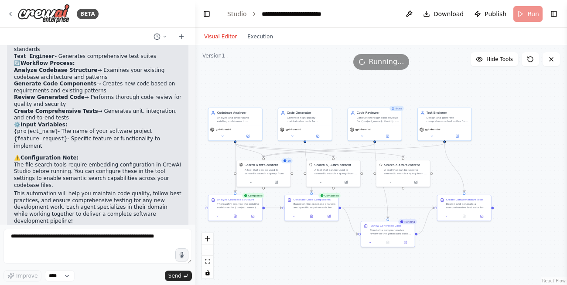
click at [220, 38] on button "Visual Editor" at bounding box center [220, 36] width 43 height 10
click at [255, 39] on button "Execution" at bounding box center [260, 36] width 36 height 10
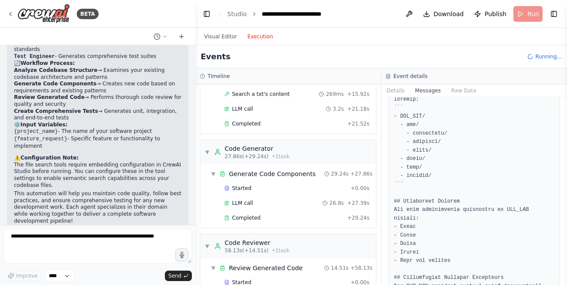
scroll to position [407, 0]
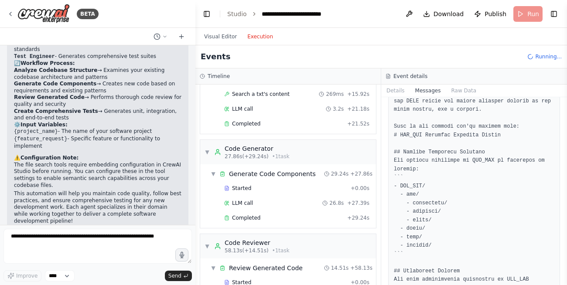
click at [532, 79] on div "Event details" at bounding box center [474, 76] width 177 height 7
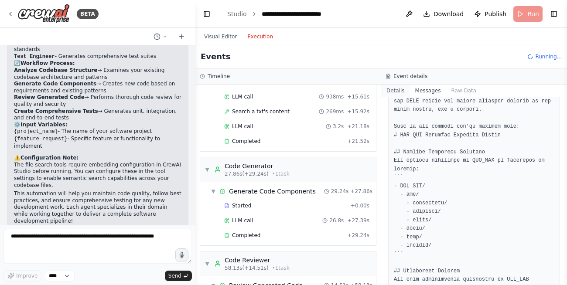
click at [403, 91] on button "Details" at bounding box center [395, 91] width 29 height 12
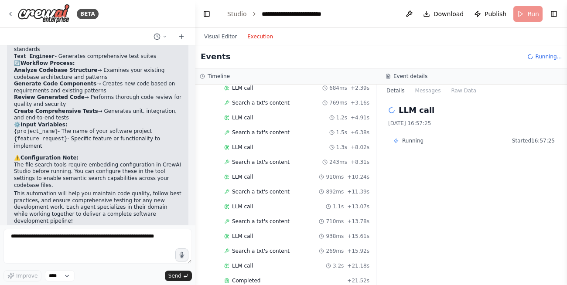
scroll to position [0, 0]
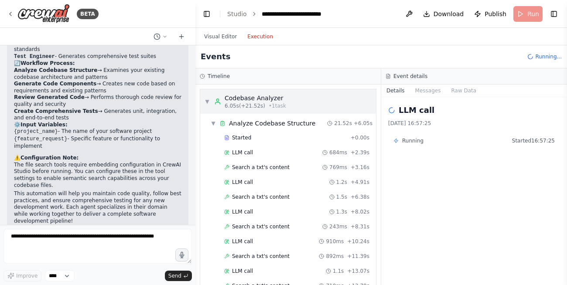
click at [206, 106] on div "▼ Codebase Analyzer 6.05s (+21.52s) • 1 task" at bounding box center [246, 102] width 82 height 16
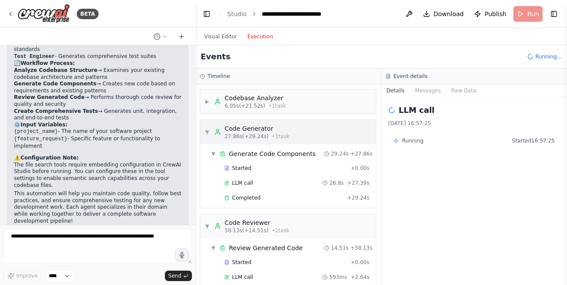
click at [208, 132] on span "▼" at bounding box center [207, 132] width 5 height 7
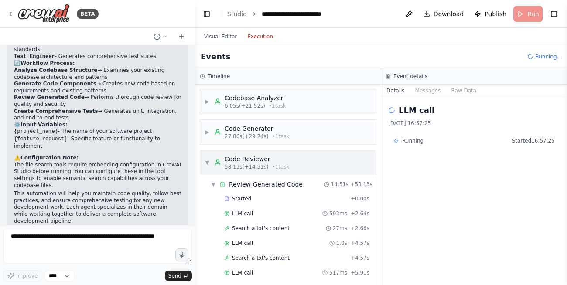
click at [207, 162] on span "▼" at bounding box center [207, 162] width 5 height 7
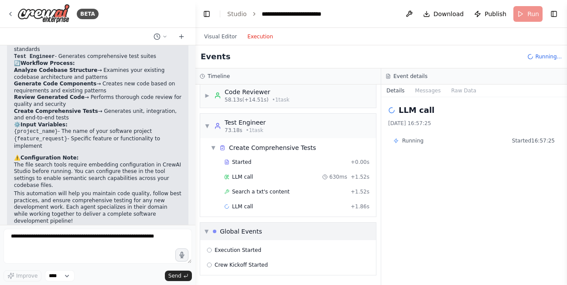
scroll to position [373, 0]
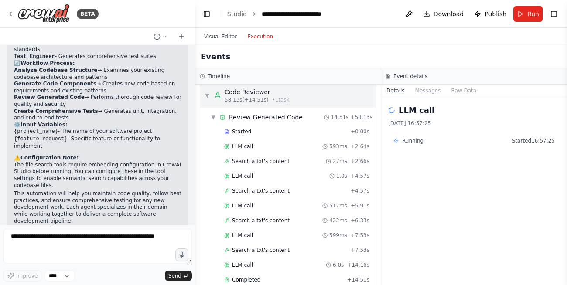
click at [209, 92] on span "▼" at bounding box center [207, 95] width 5 height 7
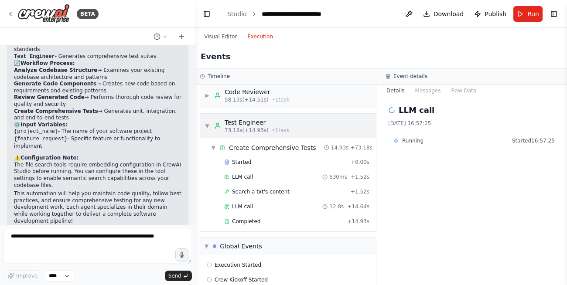
click at [206, 124] on span "▼" at bounding box center [207, 126] width 5 height 7
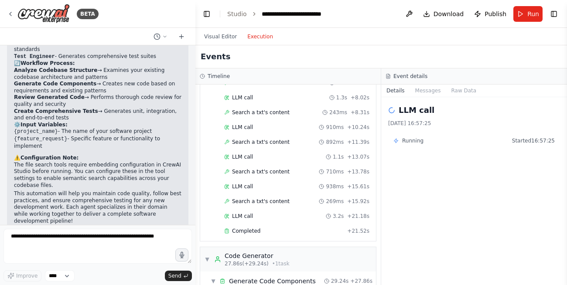
scroll to position [0, 0]
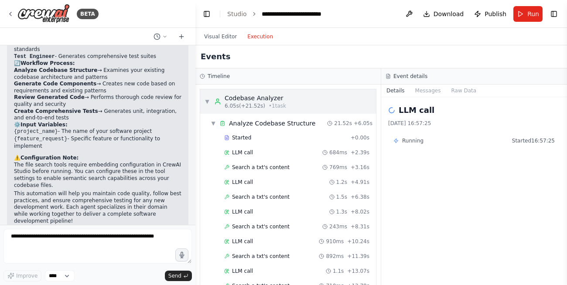
click at [213, 99] on div "▼ Codebase Analyzer 6.05s (+21.52s) • 1 task" at bounding box center [246, 102] width 82 height 16
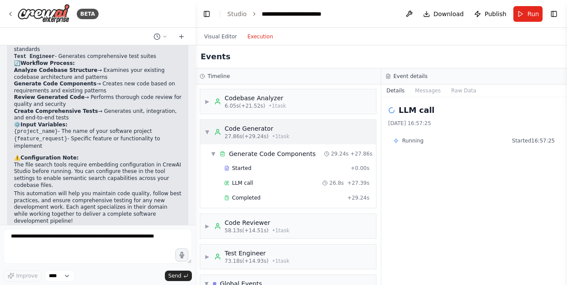
click at [214, 132] on div "▼ Code Generator 27.86s (+29.24s) • 1 task" at bounding box center [247, 132] width 85 height 16
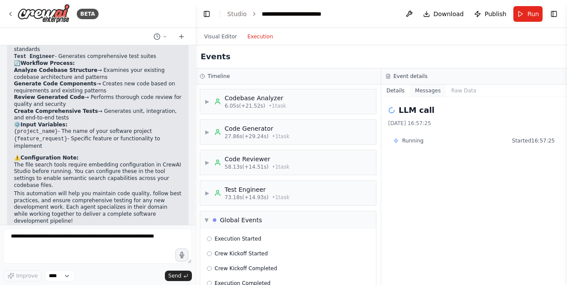
click at [426, 93] on button "Messages" at bounding box center [428, 91] width 36 height 12
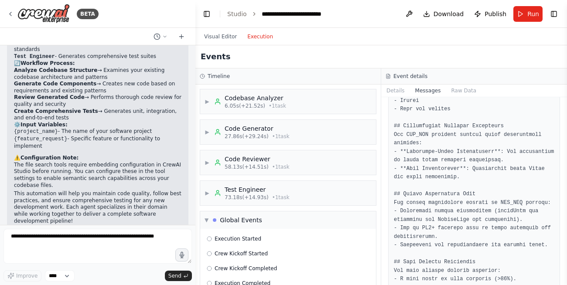
scroll to position [878, 0]
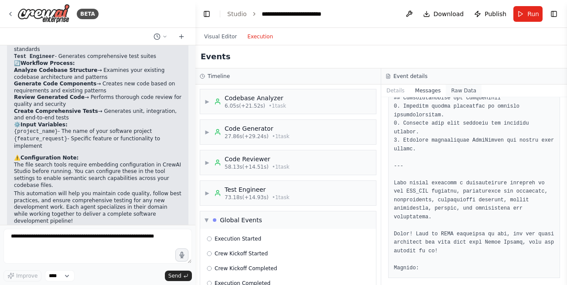
click at [463, 86] on button "Raw Data" at bounding box center [464, 91] width 36 height 12
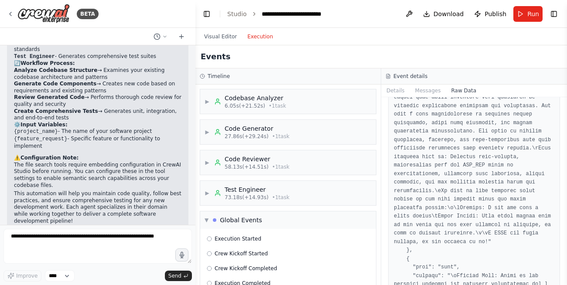
scroll to position [314, 0]
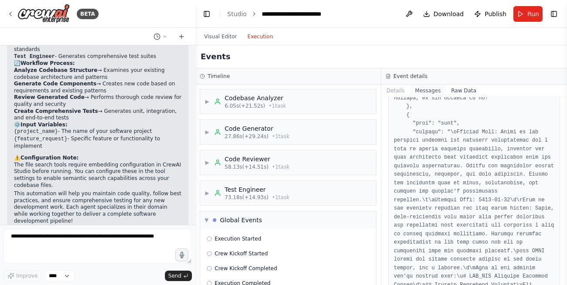
click at [426, 92] on button "Messages" at bounding box center [428, 91] width 36 height 12
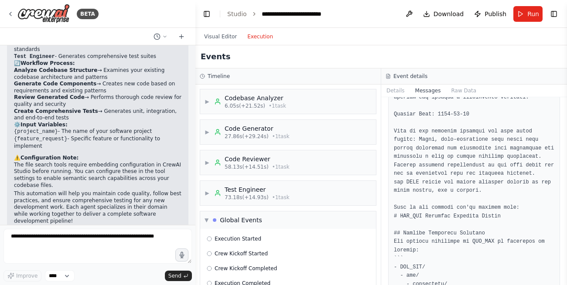
scroll to position [302, 0]
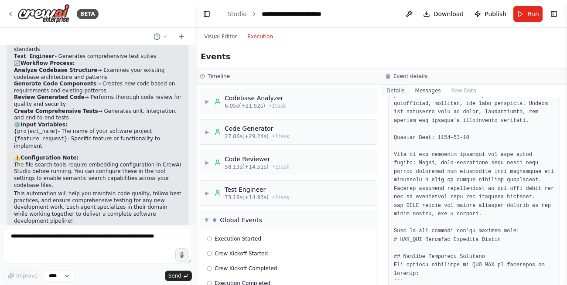
click at [402, 96] on button "Details" at bounding box center [395, 91] width 29 height 12
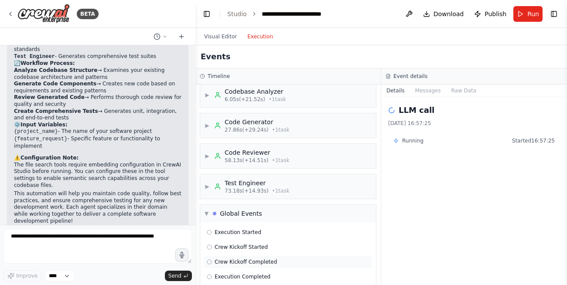
scroll to position [18, 0]
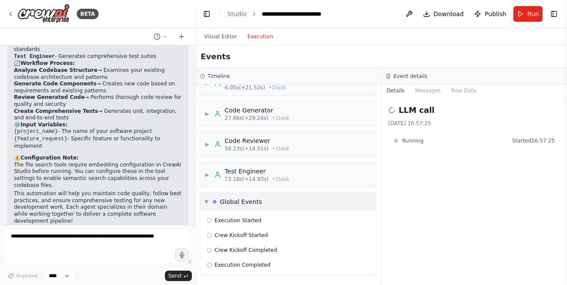
click at [244, 200] on div "Global Events" at bounding box center [241, 202] width 42 height 9
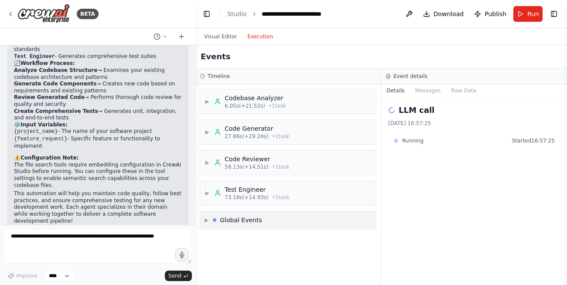
click at [247, 224] on div "Global Events" at bounding box center [241, 220] width 42 height 9
click at [244, 243] on div "Execution Started" at bounding box center [288, 239] width 169 height 13
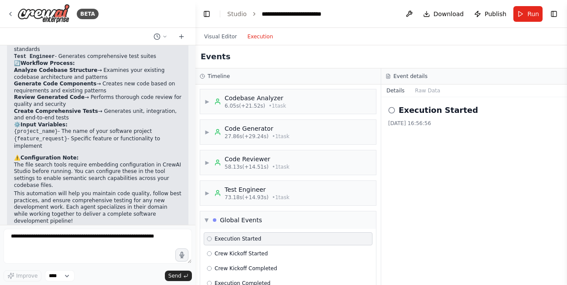
click at [434, 98] on div "Execution Started 20/08/2025, 16:56:56" at bounding box center [474, 191] width 186 height 188
click at [432, 97] on div "Details Raw Data" at bounding box center [474, 91] width 186 height 13
click at [429, 95] on button "Raw Data" at bounding box center [428, 91] width 36 height 12
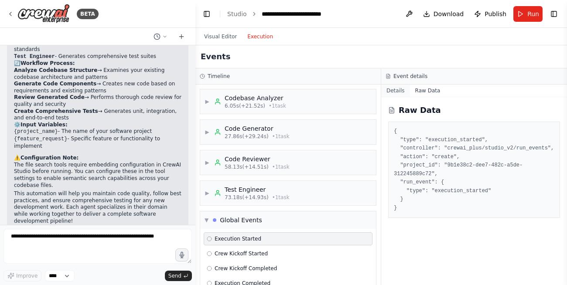
click at [398, 89] on button "Details" at bounding box center [395, 91] width 29 height 12
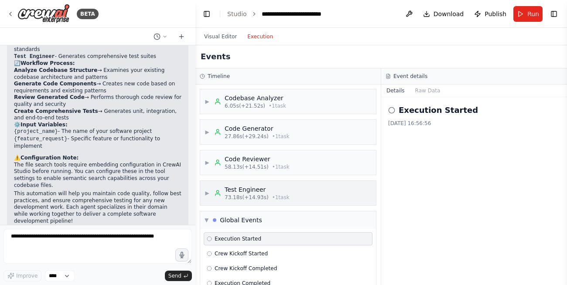
click at [286, 203] on div "▶ Test Engineer 73.18s (+14.93s) • 1 task" at bounding box center [288, 193] width 176 height 24
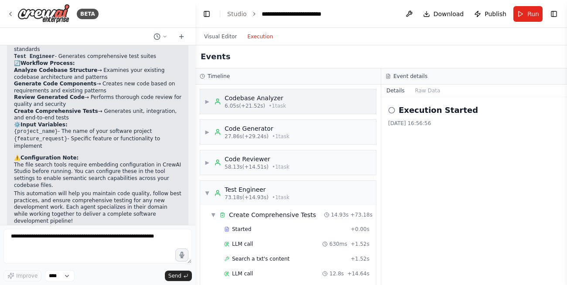
click at [275, 107] on span "• 1 task" at bounding box center [277, 106] width 17 height 7
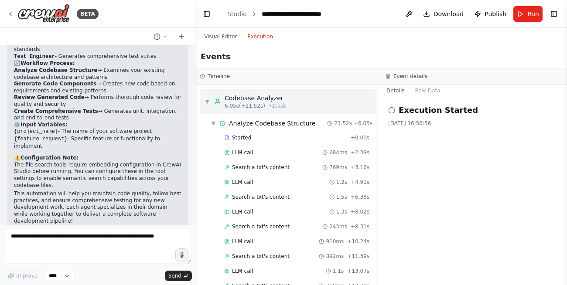
click at [275, 107] on span "• 1 task" at bounding box center [277, 106] width 17 height 7
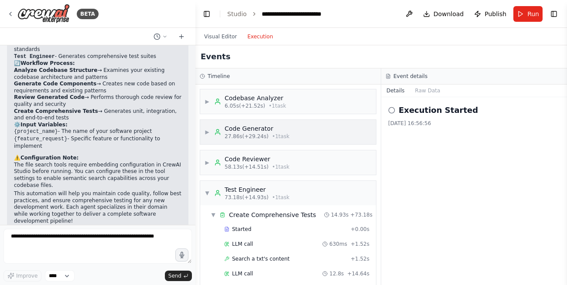
click at [272, 131] on div "Code Generator" at bounding box center [257, 128] width 65 height 9
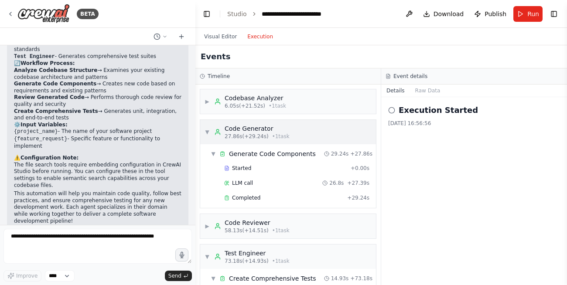
click at [248, 131] on div "Code Generator" at bounding box center [257, 128] width 65 height 9
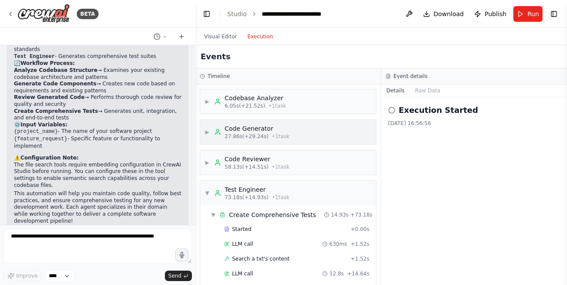
click at [261, 136] on span "27.86s (+29.24s)" at bounding box center [247, 136] width 44 height 7
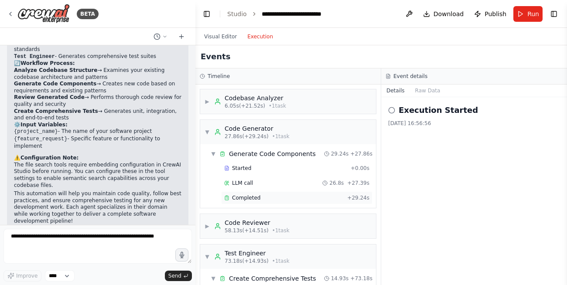
click at [249, 194] on div "Completed + 29.24s" at bounding box center [296, 198] width 151 height 13
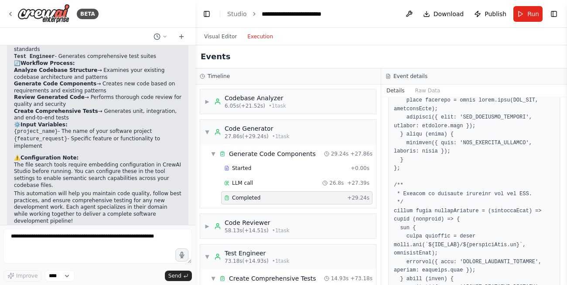
scroll to position [943, 0]
drag, startPoint x: 563, startPoint y: 205, endPoint x: 563, endPoint y: 285, distance: 79.9
click at [563, 285] on div "BETA i want to build a software anency which can understand existing codebase a…" at bounding box center [283, 142] width 567 height 285
drag, startPoint x: 564, startPoint y: 161, endPoint x: 559, endPoint y: 284, distance: 123.2
click at [559, 285] on div "BETA i want to build a software anency which can understand existing codebase a…" at bounding box center [283, 142] width 567 height 285
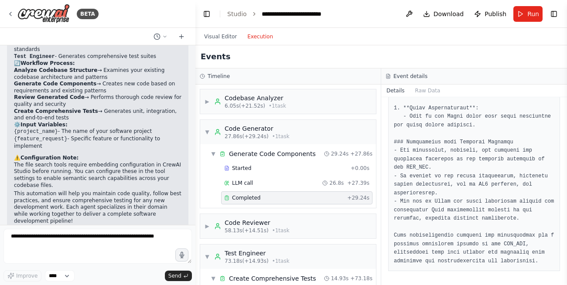
scroll to position [2960, 0]
click at [264, 128] on div "Code Generator" at bounding box center [257, 128] width 65 height 9
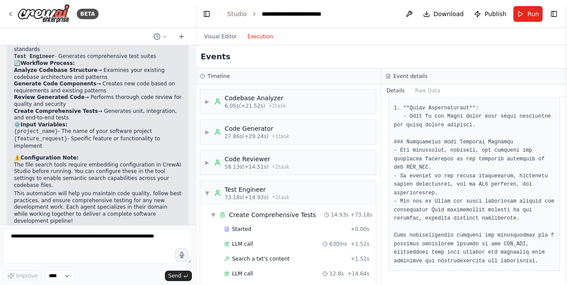
click at [298, 178] on div "▶ Codebase Analyzer 6.05s (+21.52s) • 1 task ▶ Code Generator 27.86s (+29.24s) …" at bounding box center [288, 185] width 185 height 201
click at [292, 157] on div "▶ Code Reviewer 58.13s (+14.51s) • 1 task" at bounding box center [288, 163] width 176 height 24
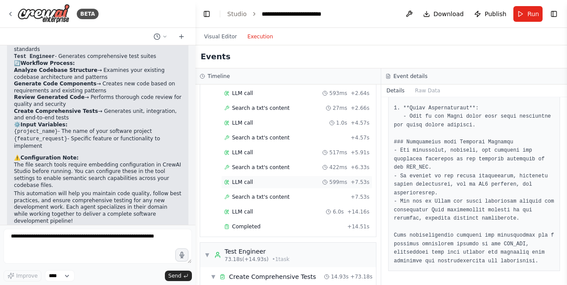
scroll to position [52, 0]
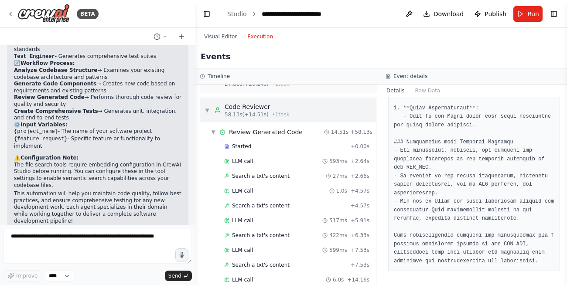
click at [277, 107] on div "Code Reviewer" at bounding box center [257, 107] width 65 height 9
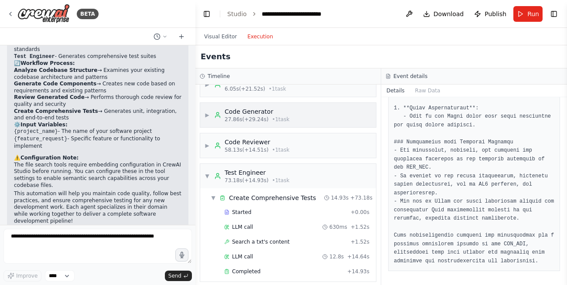
scroll to position [0, 0]
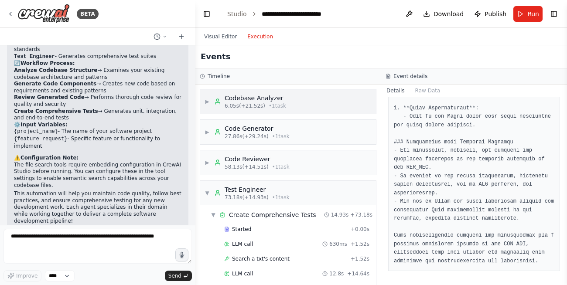
click at [261, 93] on div "▶ Codebase Analyzer 6.05s (+21.52s) • 1 task" at bounding box center [288, 101] width 176 height 24
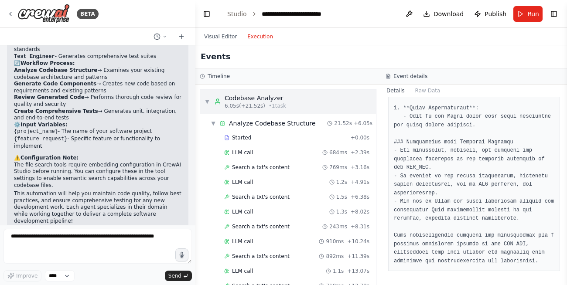
click at [263, 103] on div "6.05s (+21.52s) • 1 task" at bounding box center [256, 106] width 62 height 7
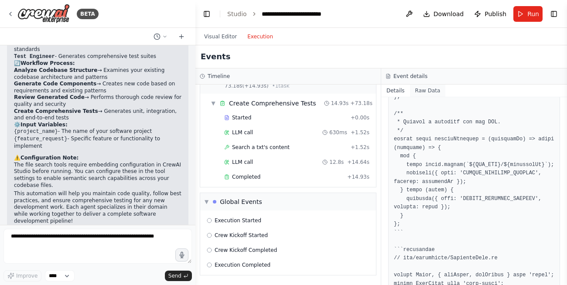
scroll to position [1023, 0]
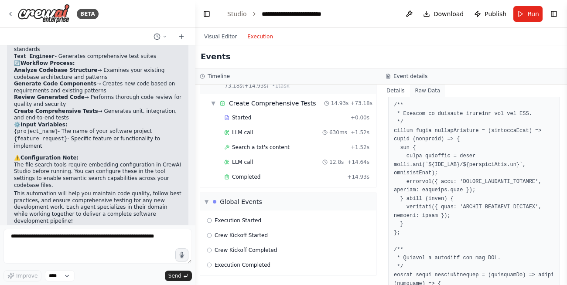
click at [414, 93] on button "Raw Data" at bounding box center [428, 91] width 36 height 12
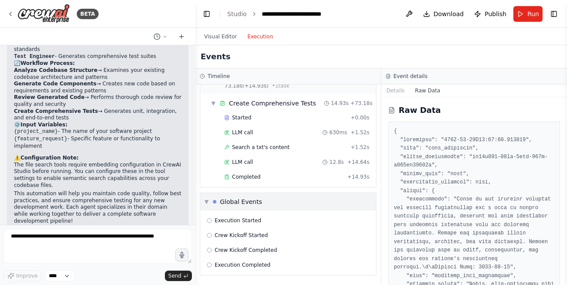
click at [264, 197] on div "▼ Global Events" at bounding box center [288, 201] width 176 height 17
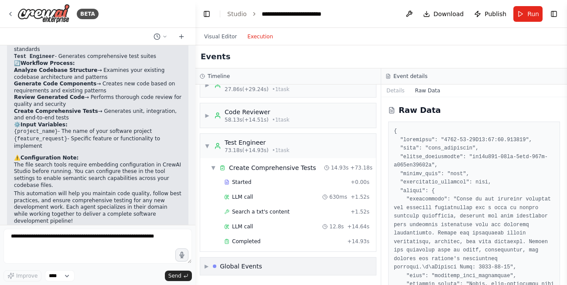
scroll to position [47, 0]
click at [392, 85] on button "Details" at bounding box center [395, 91] width 29 height 12
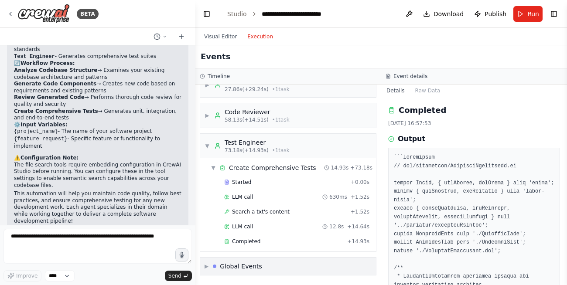
click at [263, 262] on div "▶ Global Events" at bounding box center [288, 266] width 176 height 17
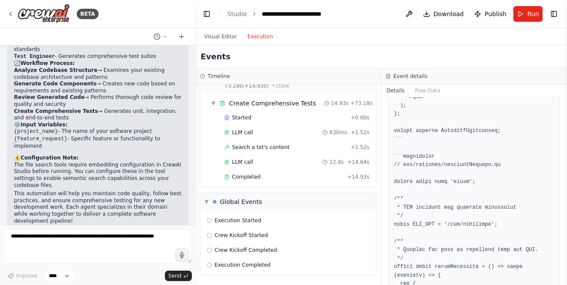
scroll to position [628, 0]
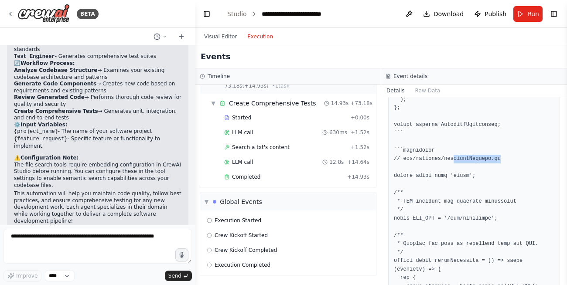
drag, startPoint x: 453, startPoint y: 178, endPoint x: 522, endPoint y: 178, distance: 69.4
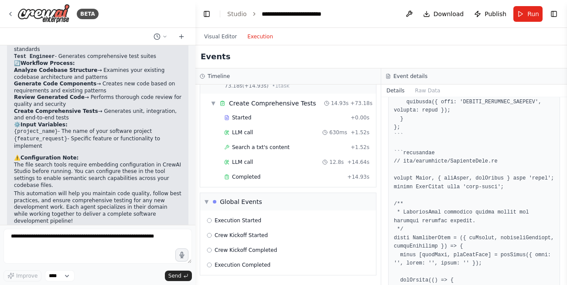
scroll to position [1257, 0]
drag, startPoint x: 455, startPoint y: 184, endPoint x: 517, endPoint y: 184, distance: 62.4
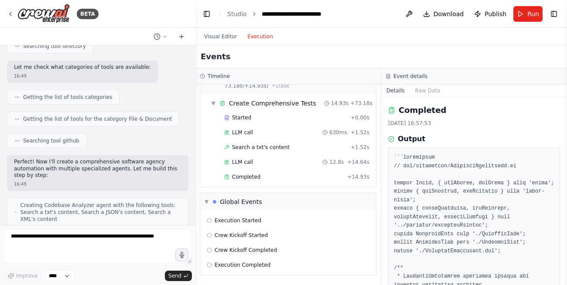
scroll to position [0, 0]
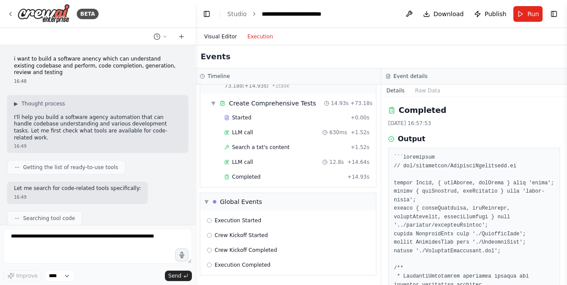
click at [223, 37] on button "Visual Editor" at bounding box center [220, 36] width 43 height 10
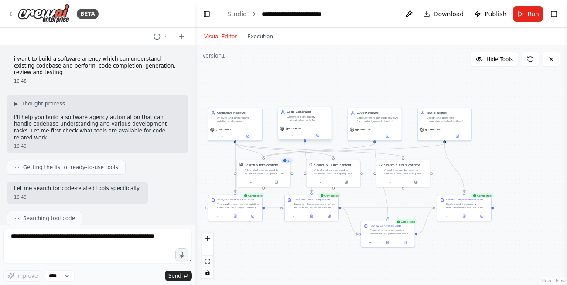
click at [322, 117] on div "Generate high-quality, maintainable code for {project_name} based on specificat…" at bounding box center [308, 118] width 42 height 7
click at [319, 135] on icon at bounding box center [317, 135] width 3 height 3
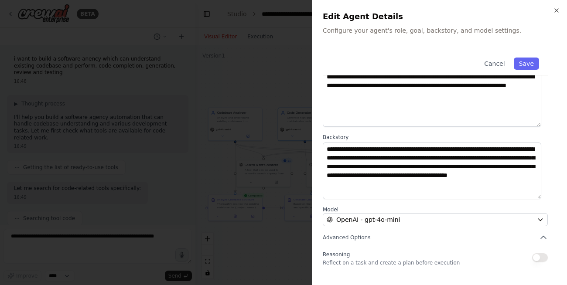
scroll to position [105, 0]
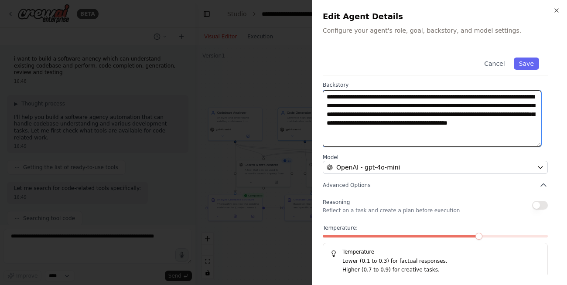
click at [527, 133] on textarea "**********" at bounding box center [432, 118] width 219 height 57
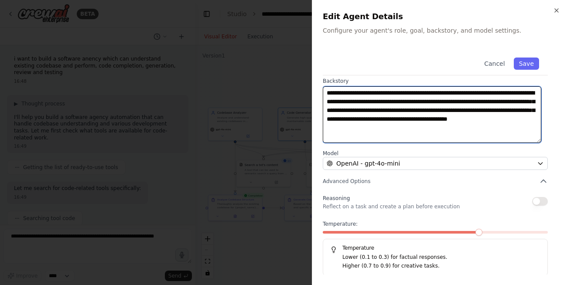
scroll to position [110, 0]
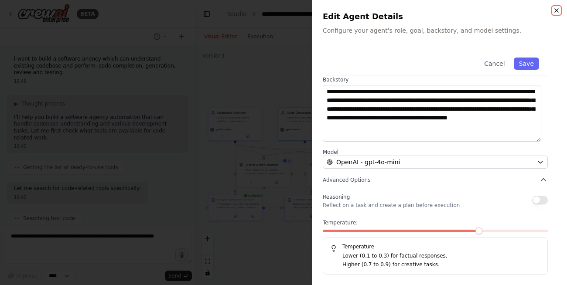
click at [556, 9] on icon "button" at bounding box center [556, 10] width 7 height 7
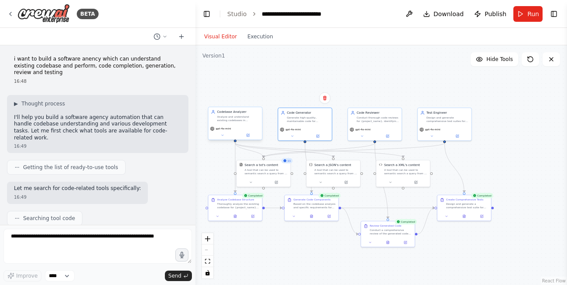
click at [237, 121] on div "Analyze and understand existing codebases in {project_name}, examining code str…" at bounding box center [238, 118] width 42 height 7
click at [250, 137] on icon at bounding box center [247, 135] width 3 height 3
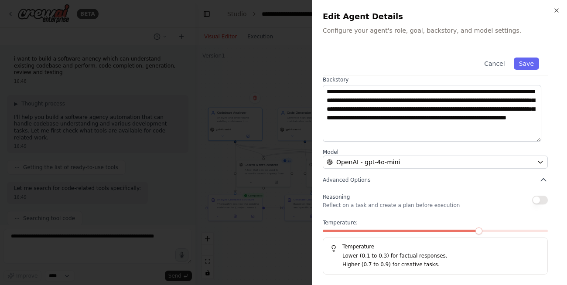
click at [559, 14] on div "**********" at bounding box center [439, 142] width 255 height 285
click at [556, 9] on icon "button" at bounding box center [556, 10] width 7 height 7
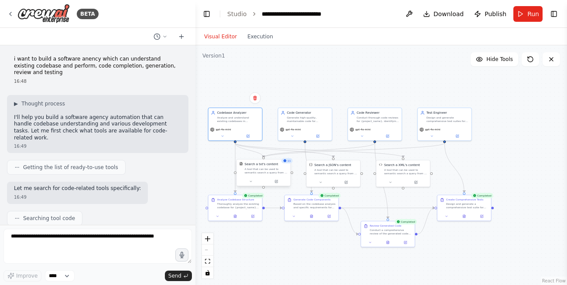
click at [278, 175] on div "Search a txt's content A tool that can be used to semantic search a query from …" at bounding box center [264, 168] width 54 height 17
click at [277, 182] on icon at bounding box center [276, 181] width 3 height 3
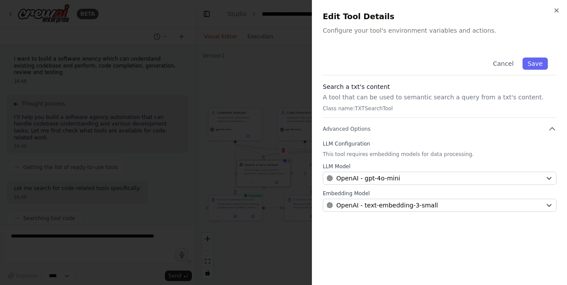
click at [560, 9] on div "Close Edit Tool Details Configure your tool's environment variables and actions…" at bounding box center [439, 142] width 255 height 285
click at [557, 10] on icon "button" at bounding box center [556, 10] width 7 height 7
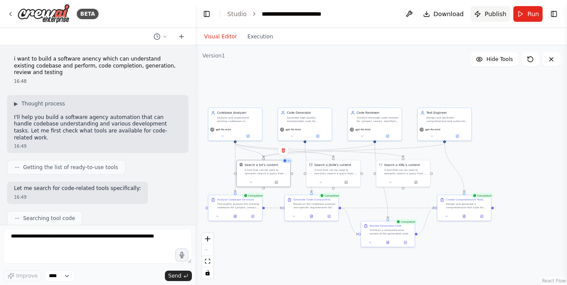
click at [493, 16] on span "Publish" at bounding box center [496, 14] width 22 height 9
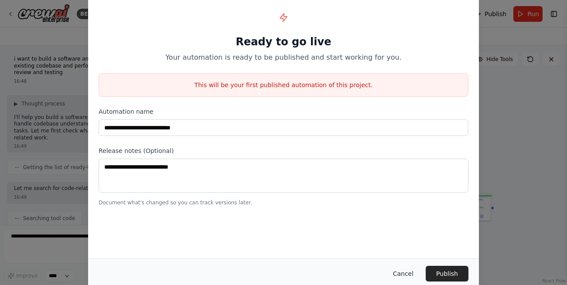
click at [404, 271] on button "Cancel" at bounding box center [403, 274] width 34 height 16
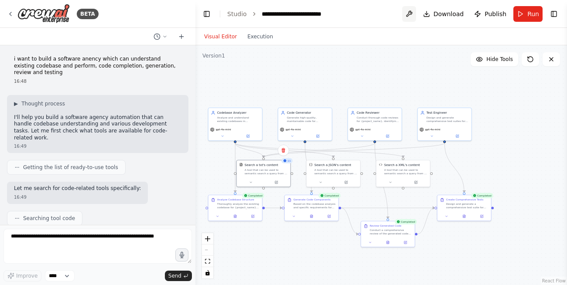
click at [411, 17] on button at bounding box center [409, 14] width 14 height 16
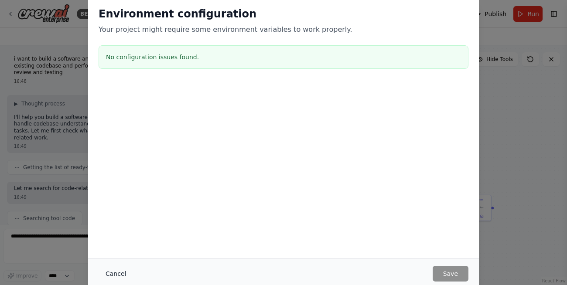
click at [119, 276] on button "Cancel" at bounding box center [116, 274] width 34 height 16
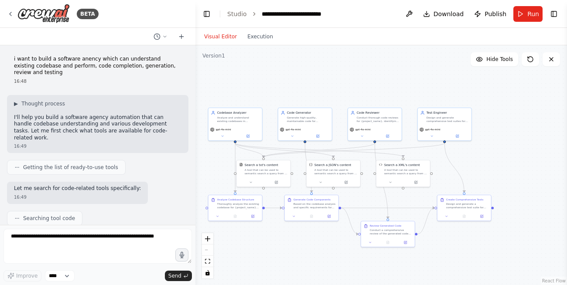
click at [214, 37] on button "Visual Editor" at bounding box center [220, 36] width 43 height 10
click at [270, 38] on button "Execution" at bounding box center [260, 36] width 36 height 10
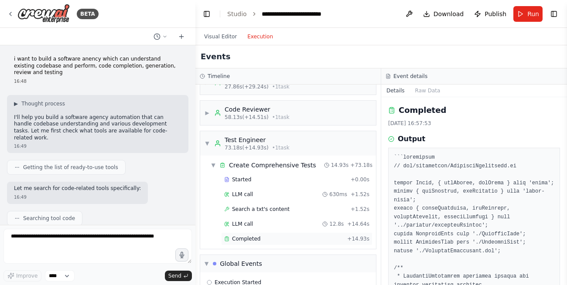
scroll to position [0, 0]
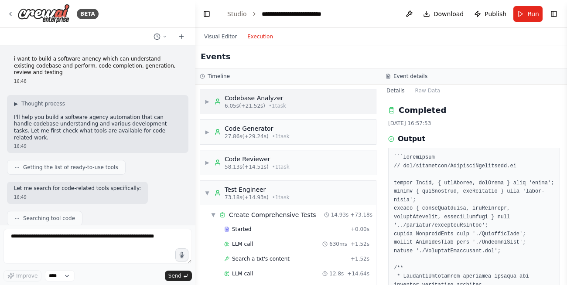
click at [269, 104] on span "• 1 task" at bounding box center [277, 106] width 17 height 7
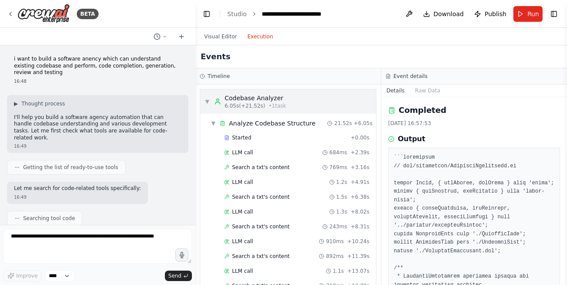
click at [269, 104] on span "• 1 task" at bounding box center [277, 106] width 17 height 7
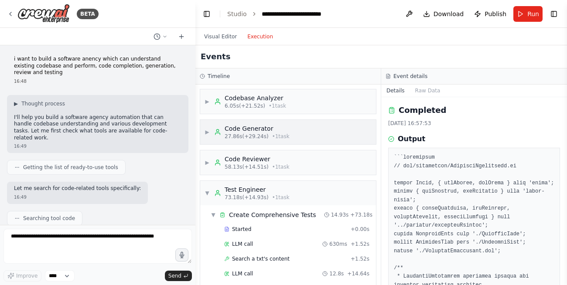
drag, startPoint x: 266, startPoint y: 118, endPoint x: 268, endPoint y: 125, distance: 7.1
click at [266, 119] on div "▶ Codebase Analyzer 6.05s (+21.52s) • 1 task ▶ Code Generator 27.86s (+29.24s) …" at bounding box center [288, 185] width 185 height 201
click at [268, 127] on div "Code Generator" at bounding box center [257, 128] width 65 height 9
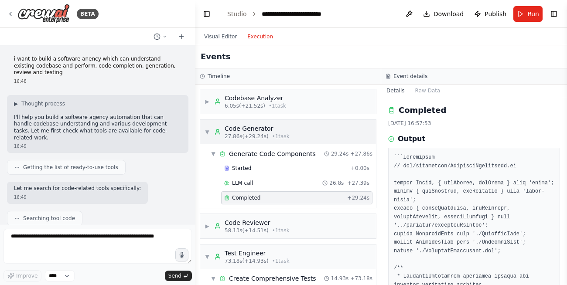
click at [264, 129] on div "Code Generator" at bounding box center [257, 128] width 65 height 9
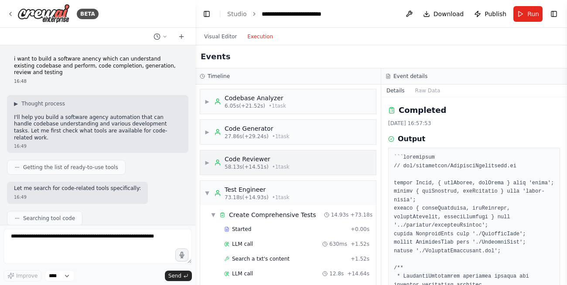
click at [265, 166] on div "58.13s (+14.51s) • 1 task" at bounding box center [257, 167] width 65 height 7
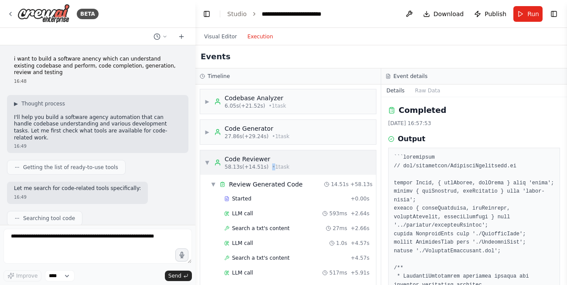
click at [265, 166] on div "58.13s (+14.51s) • 1 task" at bounding box center [257, 167] width 65 height 7
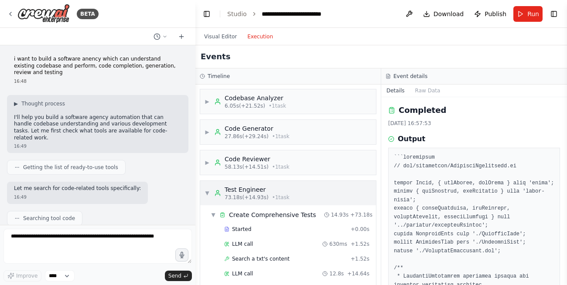
click at [256, 195] on span "73.18s (+14.93s)" at bounding box center [247, 197] width 44 height 7
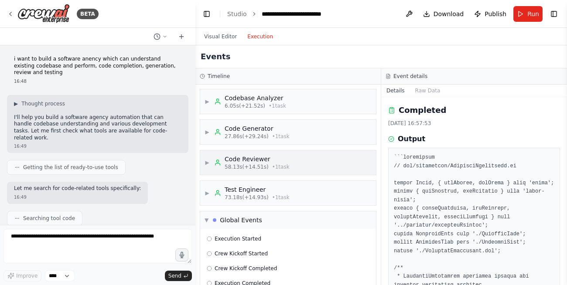
click at [259, 166] on span "58.13s (+14.51s)" at bounding box center [247, 167] width 44 height 7
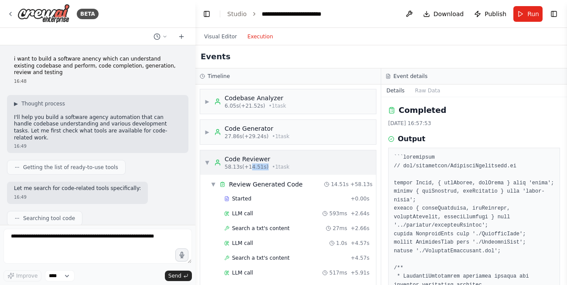
click at [259, 166] on span "58.13s (+14.51s)" at bounding box center [247, 167] width 44 height 7
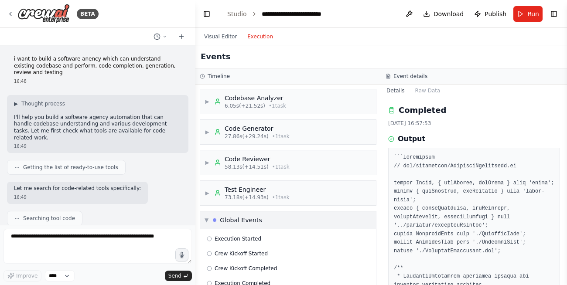
click at [251, 216] on div "▼ Global Events" at bounding box center [288, 220] width 176 height 17
click at [559, 14] on button "Toggle Right Sidebar" at bounding box center [554, 14] width 12 height 12
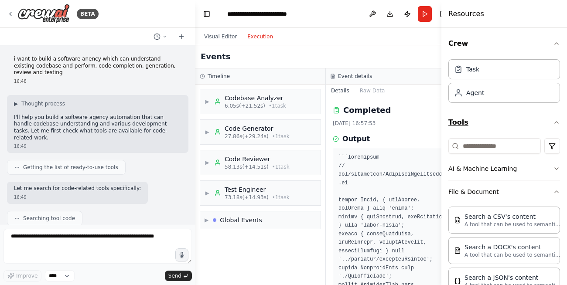
click at [494, 129] on button "Tools" at bounding box center [505, 122] width 112 height 24
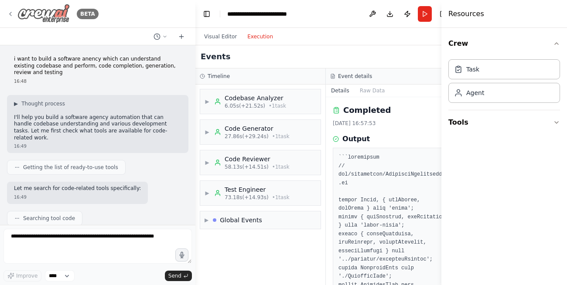
click at [50, 17] on img at bounding box center [43, 14] width 52 height 20
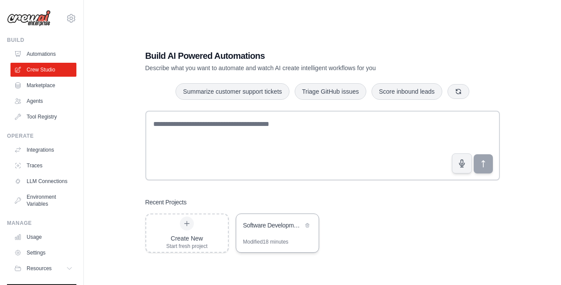
click at [261, 244] on div "Modified 18 minutes" at bounding box center [265, 242] width 45 height 7
click at [261, 233] on div "Software Development Agency" at bounding box center [277, 226] width 82 height 24
click at [48, 102] on link "Agents" at bounding box center [44, 101] width 66 height 14
click at [41, 244] on link "Usage" at bounding box center [44, 237] width 66 height 14
click at [48, 244] on link "Usage" at bounding box center [44, 237] width 66 height 14
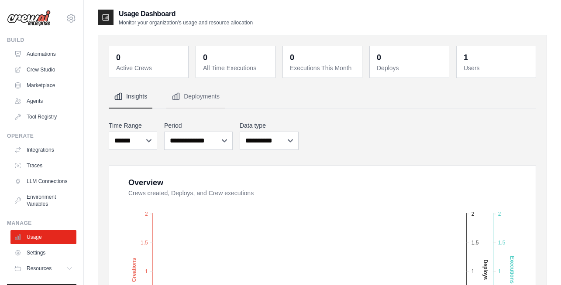
click at [137, 64] on dt "Active Crews" at bounding box center [149, 68] width 67 height 9
click at [194, 92] on button "Deployments" at bounding box center [195, 97] width 58 height 24
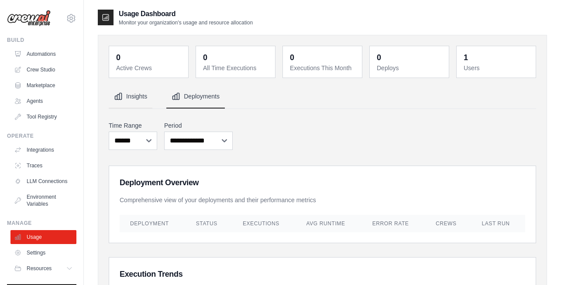
click at [140, 105] on button "Insights" at bounding box center [131, 97] width 44 height 24
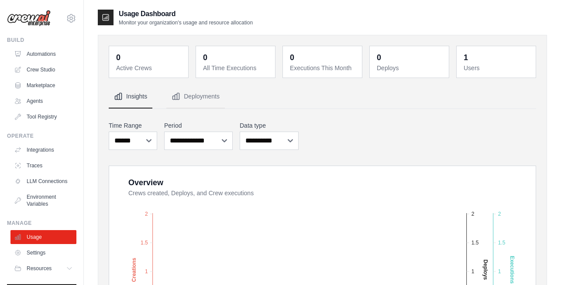
click at [472, 61] on dd "1" at bounding box center [496, 57] width 67 height 12
click at [145, 60] on dd "0" at bounding box center [149, 57] width 67 height 12
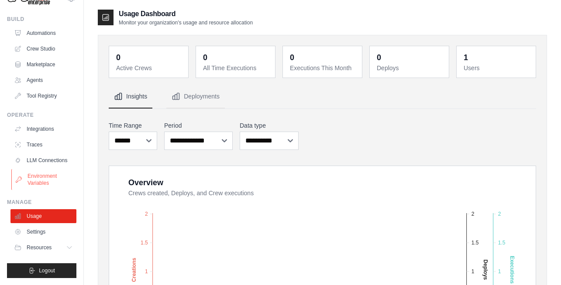
click at [41, 176] on link "Environment Variables" at bounding box center [44, 179] width 66 height 21
click at [35, 158] on link "LLM Connections" at bounding box center [44, 161] width 66 height 14
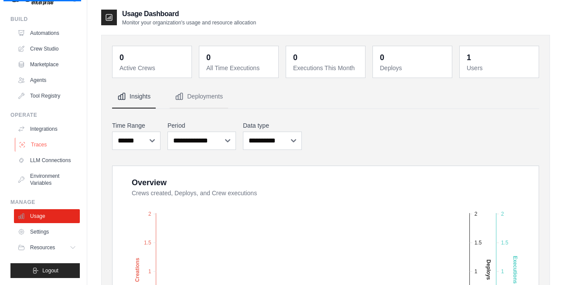
scroll to position [0, 0]
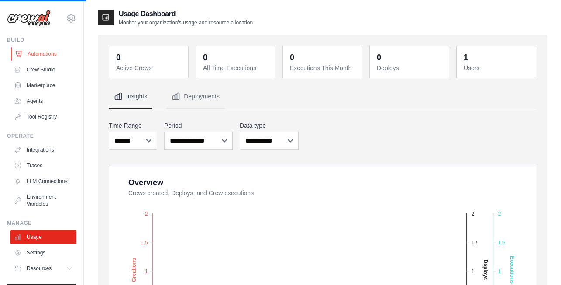
click at [56, 56] on link "Automations" at bounding box center [44, 54] width 66 height 14
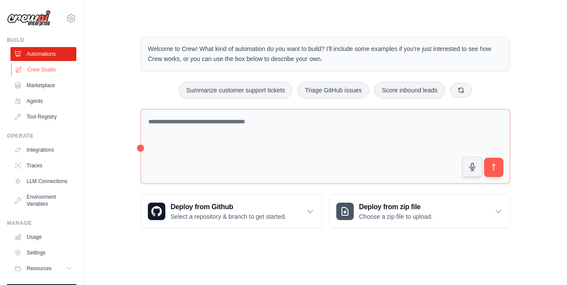
click at [36, 69] on link "Crew Studio" at bounding box center [44, 70] width 66 height 14
click at [412, 214] on span "Step 1" at bounding box center [416, 210] width 18 height 7
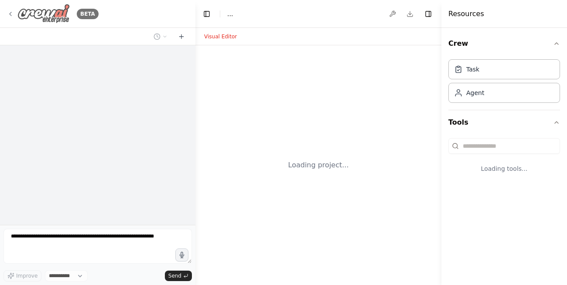
click at [11, 11] on icon at bounding box center [10, 13] width 7 height 7
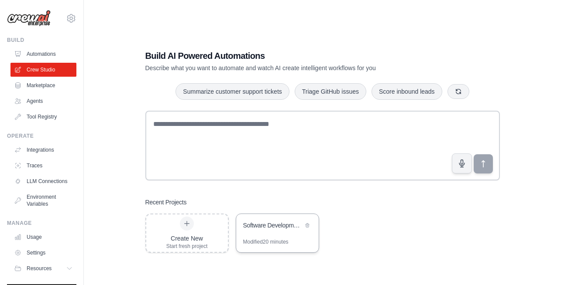
click at [299, 235] on div "Software Development Agency" at bounding box center [277, 226] width 82 height 24
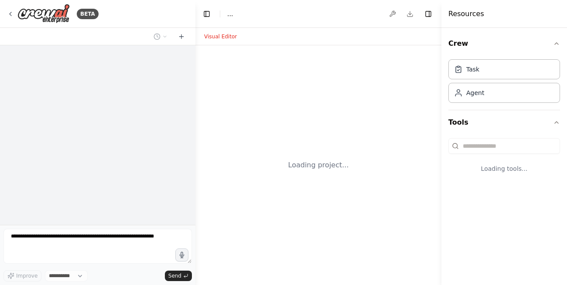
select select "****"
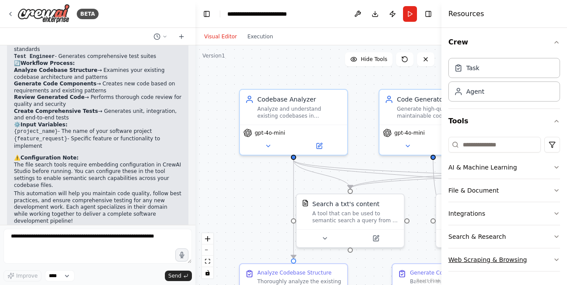
scroll to position [2, 0]
click at [514, 265] on button "Web Scraping & Browsing" at bounding box center [505, 259] width 112 height 23
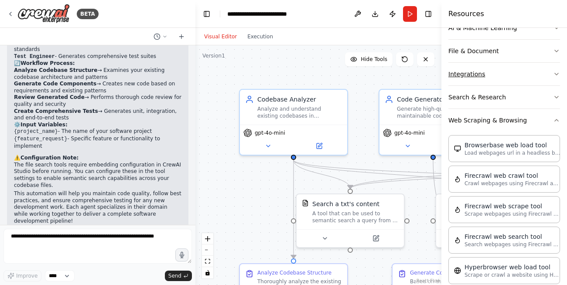
scroll to position [159, 0]
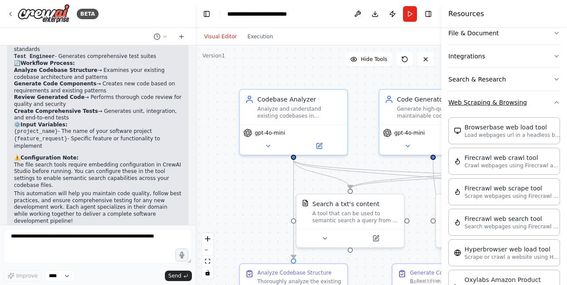
click at [512, 102] on button "Web Scraping & Browsing" at bounding box center [505, 102] width 112 height 23
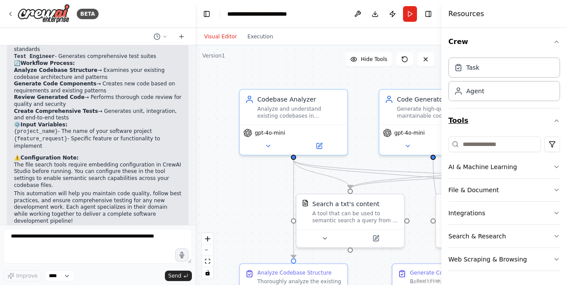
scroll to position [2, 0]
click at [478, 243] on button "Search & Research" at bounding box center [505, 236] width 112 height 23
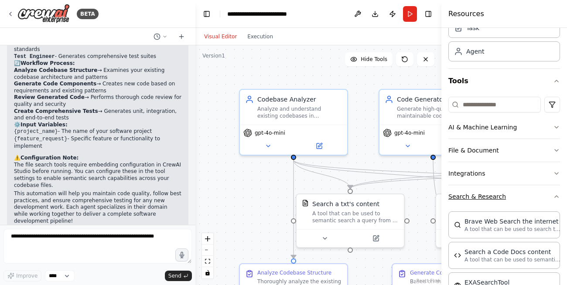
scroll to position [159, 0]
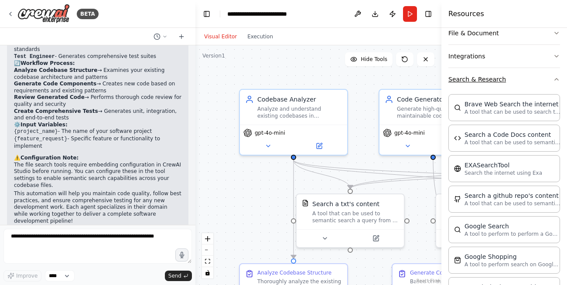
click at [487, 80] on button "Search & Research" at bounding box center [505, 79] width 112 height 23
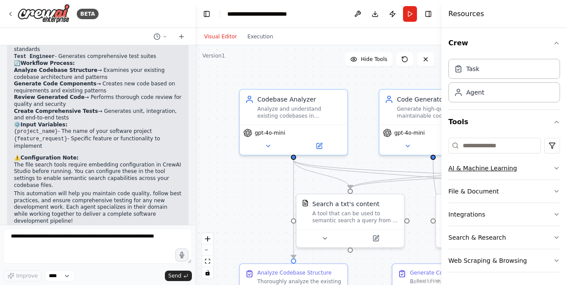
scroll to position [0, 0]
click at [544, 127] on button "Tools" at bounding box center [505, 122] width 112 height 24
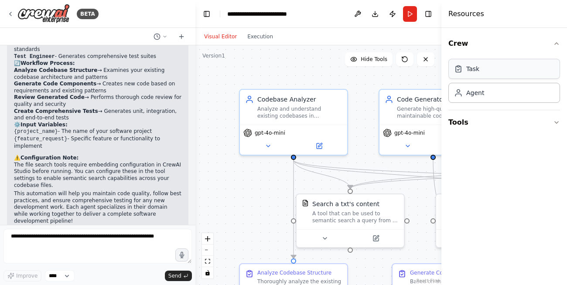
click at [481, 71] on div "Task" at bounding box center [505, 69] width 112 height 20
click at [487, 93] on div "Agent" at bounding box center [505, 92] width 112 height 20
click at [474, 93] on div "Agent" at bounding box center [476, 92] width 18 height 9
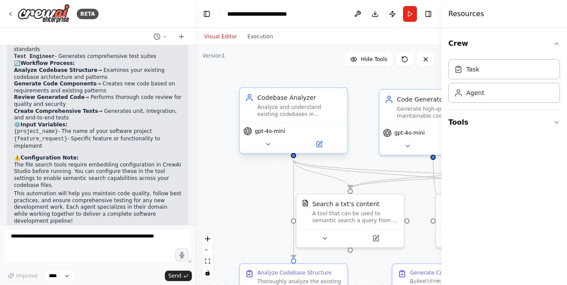
click at [274, 127] on div "gpt-4o-mini" at bounding box center [265, 131] width 42 height 9
drag, startPoint x: 301, startPoint y: 117, endPoint x: 295, endPoint y: 118, distance: 6.7
click at [295, 117] on div "Analyze and understand existing codebases in {project_name}, examining code str…" at bounding box center [299, 111] width 85 height 14
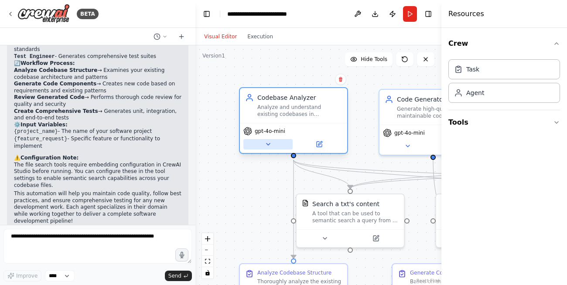
click at [268, 143] on icon at bounding box center [268, 144] width 7 height 7
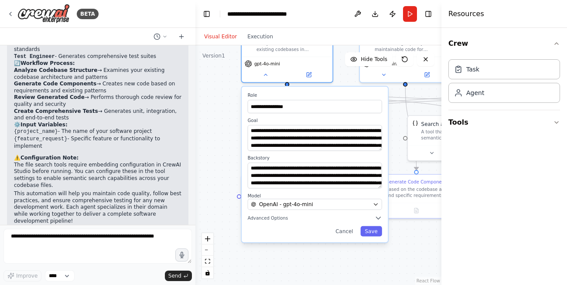
drag, startPoint x: 224, startPoint y: 182, endPoint x: 223, endPoint y: 130, distance: 52.4
click at [223, 130] on div "**********" at bounding box center [319, 165] width 246 height 240
click at [284, 217] on span "Advanced Options" at bounding box center [268, 218] width 41 height 6
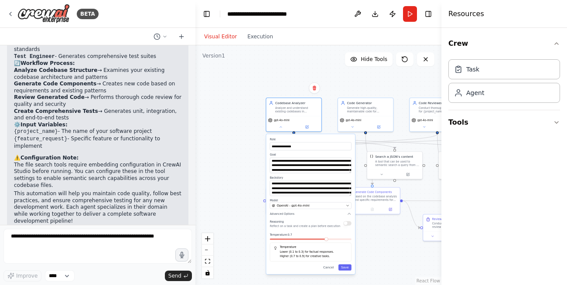
click at [340, 89] on div "**********" at bounding box center [319, 165] width 246 height 240
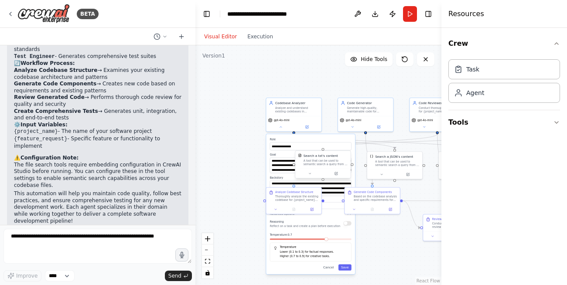
click at [315, 165] on div "A tool that can be used to semantic search a query from a txt's content." at bounding box center [326, 162] width 45 height 7
click at [308, 174] on button at bounding box center [309, 173] width 25 height 5
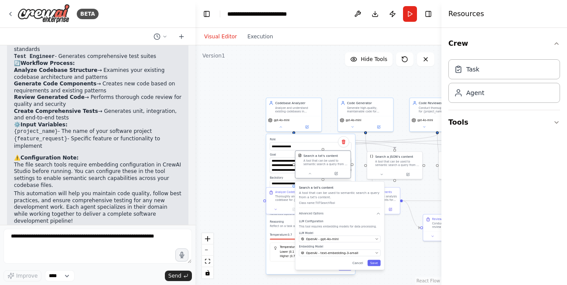
click at [309, 178] on div at bounding box center [322, 173] width 55 height 9
click at [310, 174] on icon at bounding box center [310, 173] width 2 height 1
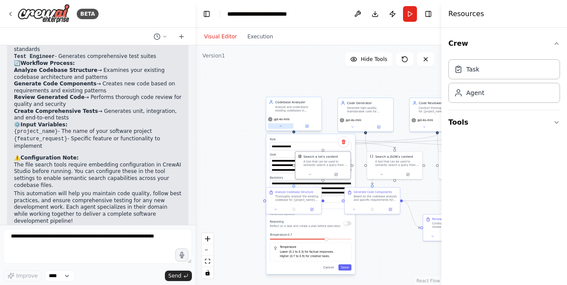
click at [275, 125] on button at bounding box center [280, 126] width 25 height 5
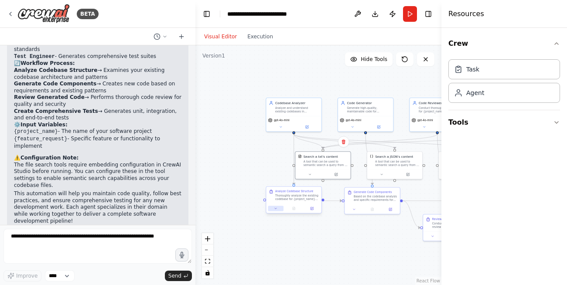
click at [275, 211] on button at bounding box center [275, 208] width 15 height 5
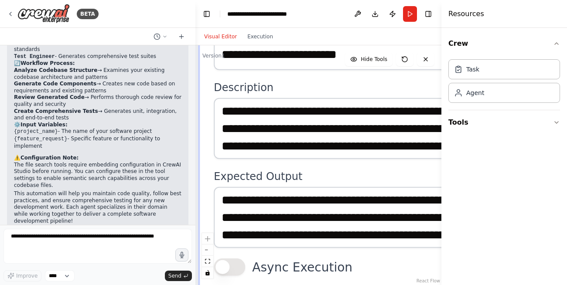
drag, startPoint x: 403, startPoint y: 131, endPoint x: 422, endPoint y: 4, distance: 127.9
click at [423, 0] on html "BETA i want to build a software anency which can understand existing codebase a…" at bounding box center [283, 142] width 567 height 285
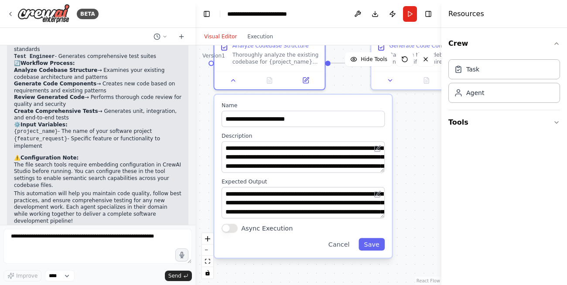
drag, startPoint x: 372, startPoint y: 224, endPoint x: 273, endPoint y: 285, distance: 116.2
click at [273, 285] on div ".deletable-edge-delete-btn { width: 20px; height: 20px; border: 0px solid #ffff…" at bounding box center [319, 165] width 246 height 240
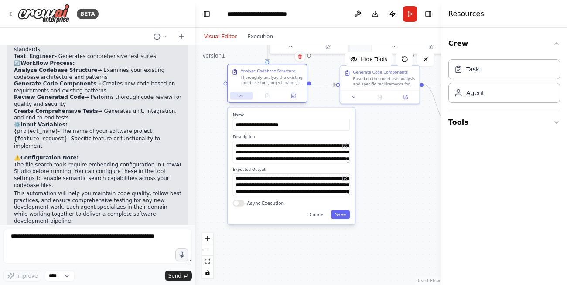
click at [246, 99] on button at bounding box center [241, 96] width 22 height 8
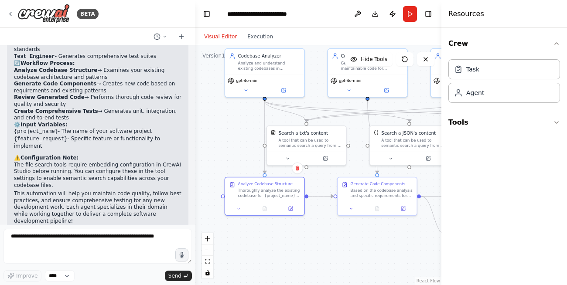
drag, startPoint x: 398, startPoint y: 151, endPoint x: 395, endPoint y: 265, distance: 114.0
click at [395, 265] on div ".deletable-edge-delete-btn { width: 20px; height: 20px; border: 0px solid #ffff…" at bounding box center [319, 165] width 246 height 240
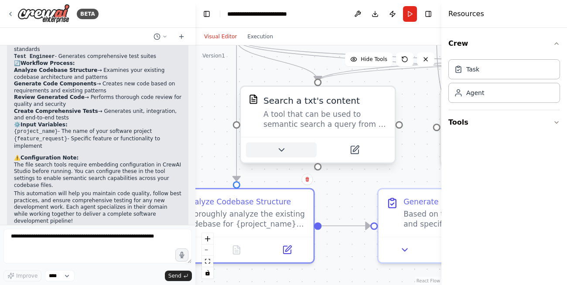
click at [291, 154] on button at bounding box center [281, 150] width 71 height 15
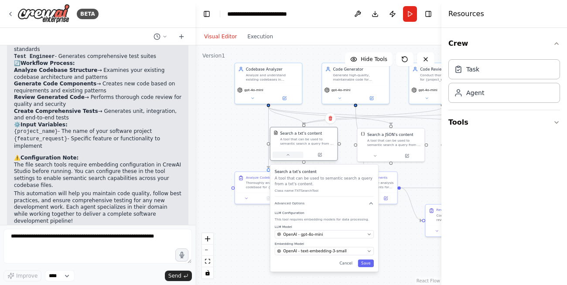
click at [287, 153] on icon at bounding box center [288, 155] width 4 height 4
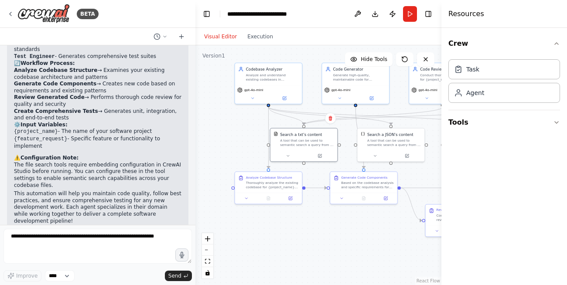
click at [326, 227] on div ".deletable-edge-delete-btn { width: 20px; height: 20px; border: 0px solid #ffff…" at bounding box center [319, 165] width 246 height 240
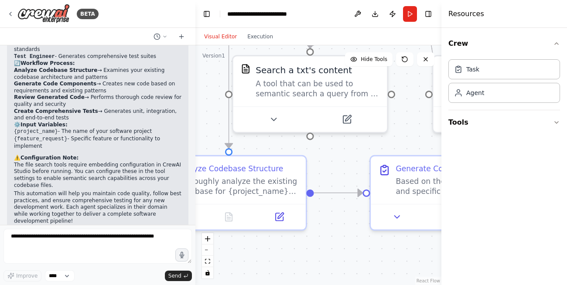
drag, startPoint x: 313, startPoint y: 194, endPoint x: 380, endPoint y: 285, distance: 112.4
click at [380, 285] on div ".deletable-edge-delete-btn { width: 20px; height: 20px; border: 0px solid #ffff…" at bounding box center [319, 165] width 246 height 240
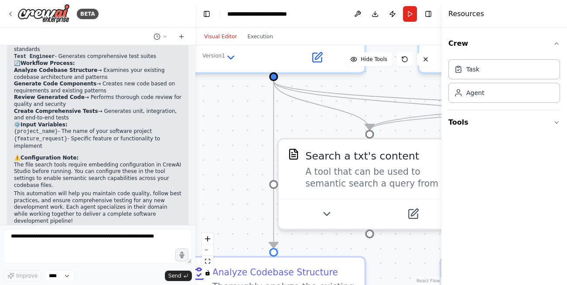
drag, startPoint x: 238, startPoint y: 92, endPoint x: 234, endPoint y: 145, distance: 53.0
click at [234, 145] on div ".deletable-edge-delete-btn { width: 20px; height: 20px; border: 0px solid #ffff…" at bounding box center [319, 165] width 246 height 240
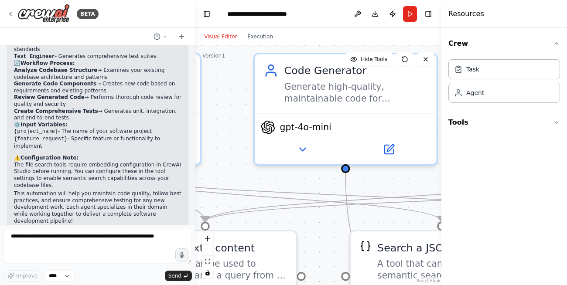
drag, startPoint x: 405, startPoint y: 85, endPoint x: 240, endPoint y: 174, distance: 186.7
click at [240, 174] on div ".deletable-edge-delete-btn { width: 20px; height: 20px; border: 0px solid #ffff…" at bounding box center [319, 165] width 246 height 240
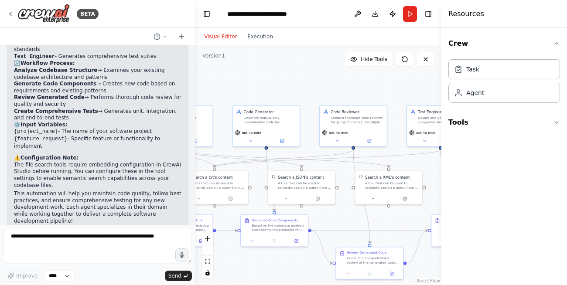
drag, startPoint x: 294, startPoint y: 194, endPoint x: 259, endPoint y: 168, distance: 44.0
click at [259, 168] on div ".deletable-edge-delete-btn { width: 20px; height: 20px; border: 0px solid #ffff…" at bounding box center [319, 165] width 246 height 240
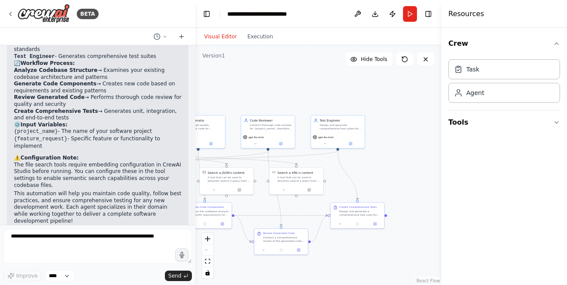
drag, startPoint x: 405, startPoint y: 89, endPoint x: 313, endPoint y: 94, distance: 92.2
click at [313, 94] on div ".deletable-edge-delete-btn { width: 20px; height: 20px; border: 0px solid #ffff…" at bounding box center [319, 165] width 246 height 240
click at [343, 213] on div "Design and generate a comprehensive test suite for the generated code component…" at bounding box center [354, 212] width 42 height 7
click at [257, 37] on button "Execution" at bounding box center [260, 36] width 36 height 10
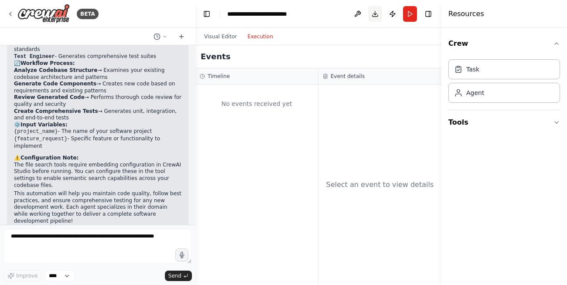
click at [378, 17] on button "Download" at bounding box center [375, 14] width 14 height 16
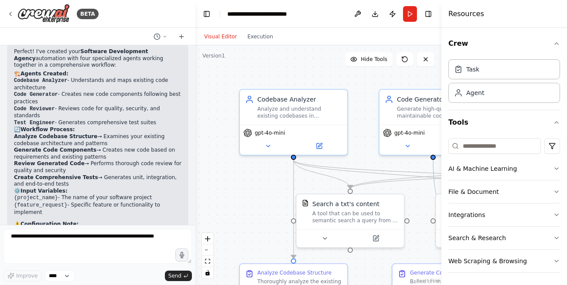
scroll to position [769, 0]
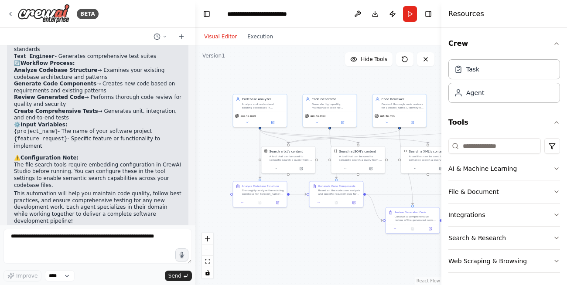
drag, startPoint x: 373, startPoint y: 81, endPoint x: 300, endPoint y: 90, distance: 73.9
click at [300, 90] on div ".deletable-edge-delete-btn { width: 20px; height: 20px; border: 0px solid #ffff…" at bounding box center [319, 165] width 246 height 240
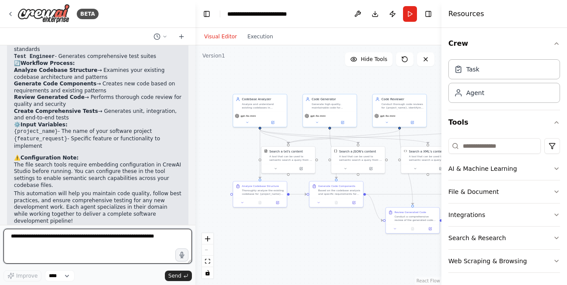
click at [99, 247] on textarea at bounding box center [97, 246] width 189 height 35
type textarea "**********"
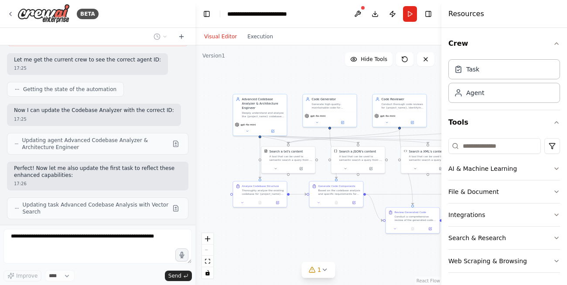
scroll to position [1256, 0]
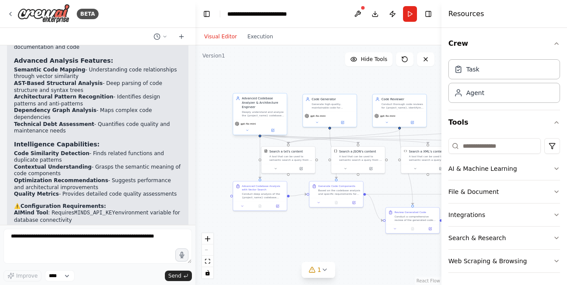
click at [272, 111] on div "Deeply understand and analyze the {project_name} codebase using advanced techni…" at bounding box center [263, 113] width 42 height 7
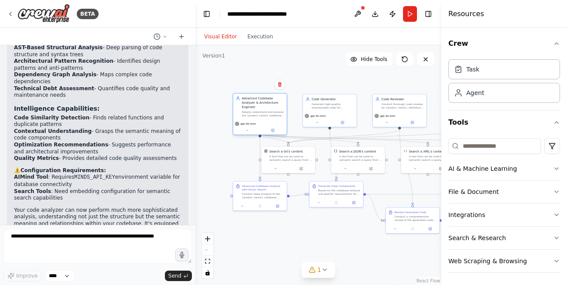
scroll to position [1573, 0]
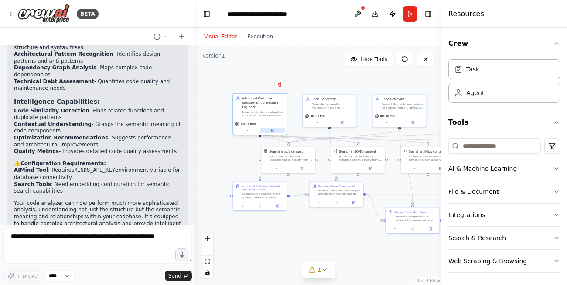
click at [275, 129] on icon at bounding box center [272, 130] width 3 height 3
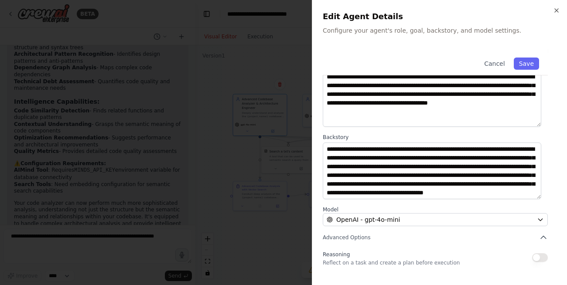
scroll to position [110, 0]
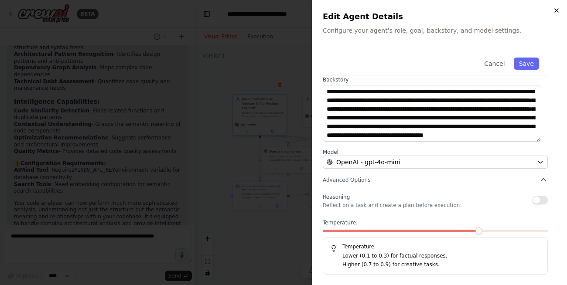
click at [558, 9] on icon "button" at bounding box center [556, 10] width 3 height 3
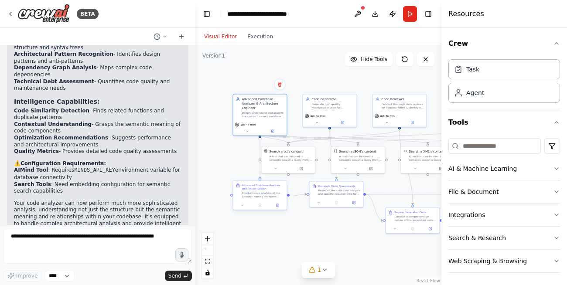
click at [255, 193] on div "Conduct deep analysis of the {project_name} codebase using advanced techniques …" at bounding box center [263, 195] width 42 height 7
click at [275, 204] on button at bounding box center [277, 205] width 15 height 5
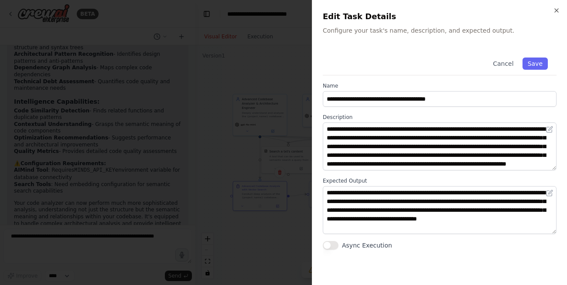
scroll to position [17, 0]
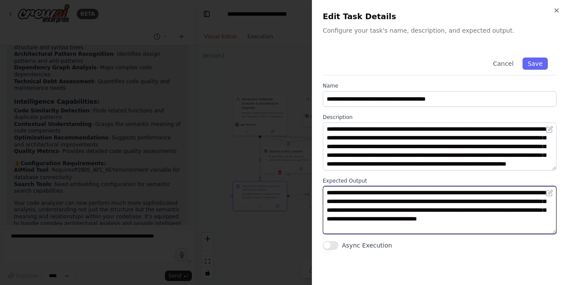
click at [482, 211] on textarea "**********" at bounding box center [440, 210] width 234 height 48
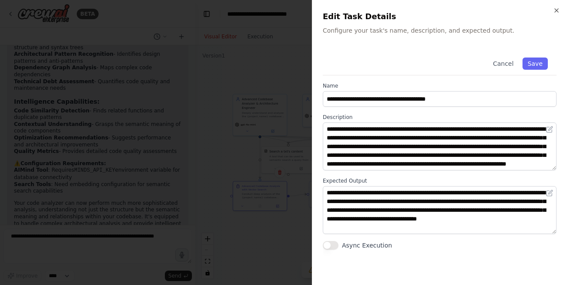
click at [560, 13] on div "**********" at bounding box center [439, 142] width 255 height 285
click at [555, 10] on icon "button" at bounding box center [556, 10] width 7 height 7
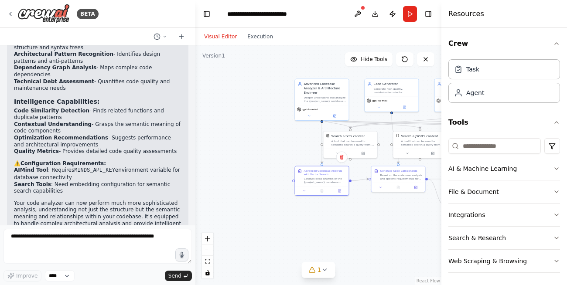
drag, startPoint x: 366, startPoint y: 220, endPoint x: 408, endPoint y: 202, distance: 46.4
click at [408, 202] on div ".deletable-edge-delete-btn { width: 20px; height: 20px; border: 0px solid #ffff…" at bounding box center [319, 165] width 246 height 240
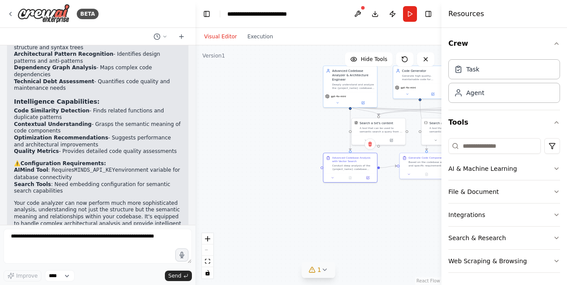
click at [319, 272] on span "1" at bounding box center [320, 270] width 4 height 9
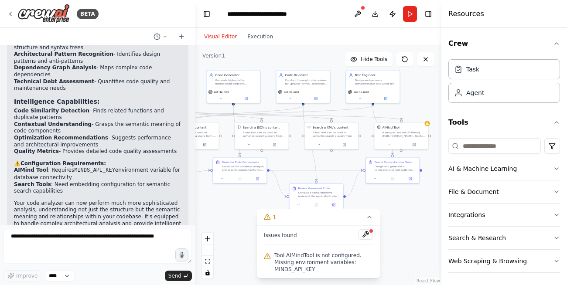
drag, startPoint x: 390, startPoint y: 186, endPoint x: 203, endPoint y: 191, distance: 186.8
click at [203, 191] on div ".deletable-edge-delete-btn { width: 20px; height: 20px; border: 0px solid #ffff…" at bounding box center [319, 165] width 246 height 240
click at [404, 137] on div "A wrapper around [AI-Minds](https://mindsdb.com/minds). Useful for when you nee…" at bounding box center [404, 133] width 43 height 7
click at [416, 143] on button at bounding box center [414, 143] width 25 height 5
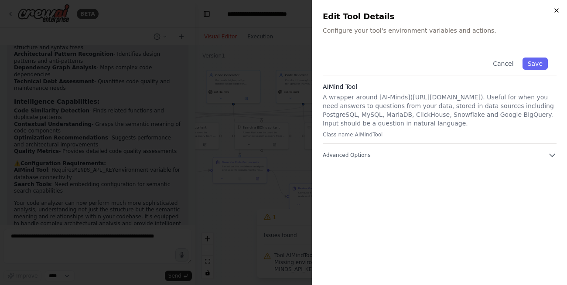
click at [555, 7] on div "Close Edit Tool Details Configure your tool's environment variables and actions…" at bounding box center [439, 142] width 255 height 285
click at [560, 12] on div "Close Edit Tool Details Configure your tool's environment variables and actions…" at bounding box center [439, 142] width 255 height 285
click at [553, 8] on icon "button" at bounding box center [556, 10] width 7 height 7
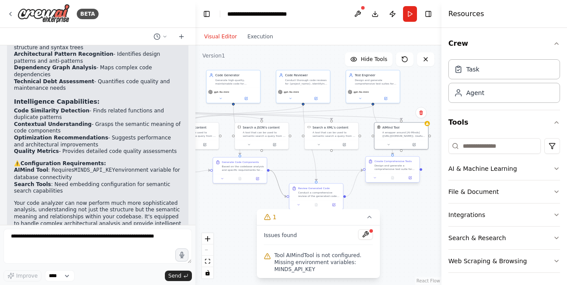
drag, startPoint x: 275, startPoint y: 174, endPoint x: 392, endPoint y: 158, distance: 118.6
click at [238, 158] on div ".deletable-edge-delete-btn { width: 20px; height: 20px; border: 0px solid #ffff…" at bounding box center [176, 108] width 123 height 120
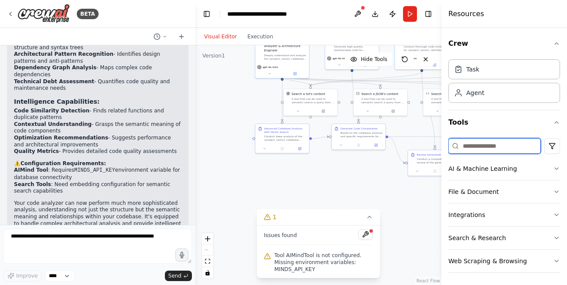
drag, startPoint x: 299, startPoint y: 156, endPoint x: 417, endPoint y: 123, distance: 123.4
click at [417, 123] on div ".deletable-edge-delete-btn { width: 20px; height: 20px; border: 0px solid #ffff…" at bounding box center [319, 165] width 246 height 240
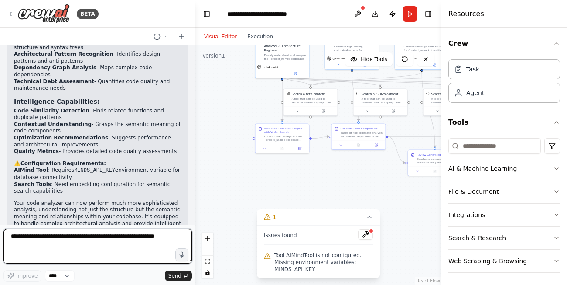
click at [127, 232] on textarea at bounding box center [97, 246] width 189 height 35
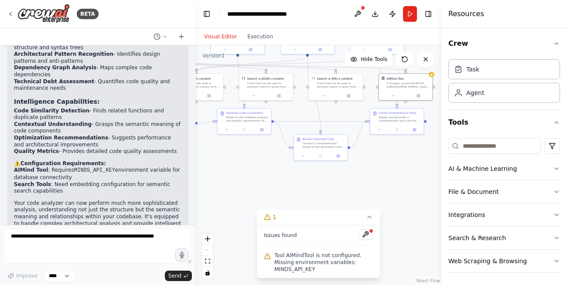
drag, startPoint x: 340, startPoint y: 150, endPoint x: 223, endPoint y: 140, distance: 116.9
click at [223, 140] on div ".deletable-edge-delete-btn { width: 20px; height: 20px; border: 0px solid #ffff…" at bounding box center [319, 165] width 246 height 240
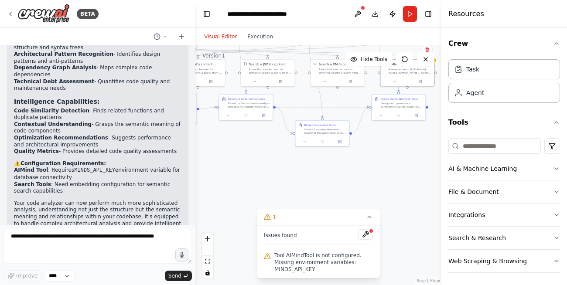
click at [112, 229] on form "Improve **** Send" at bounding box center [98, 255] width 196 height 60
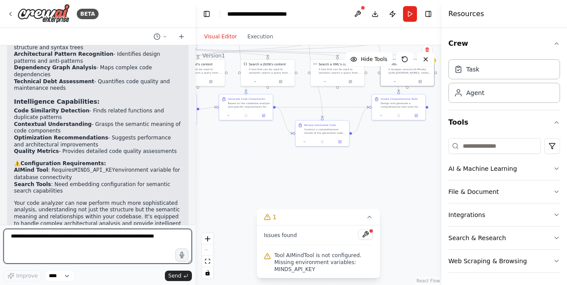
click at [104, 241] on textarea at bounding box center [97, 246] width 189 height 35
type textarea "**********"
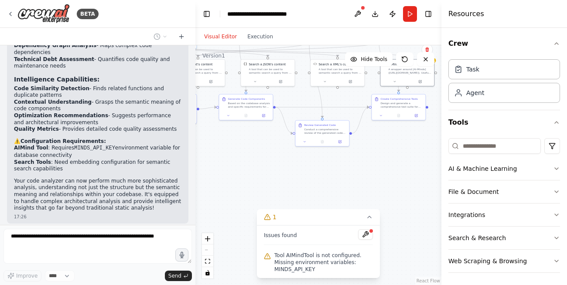
scroll to position [1639, 0]
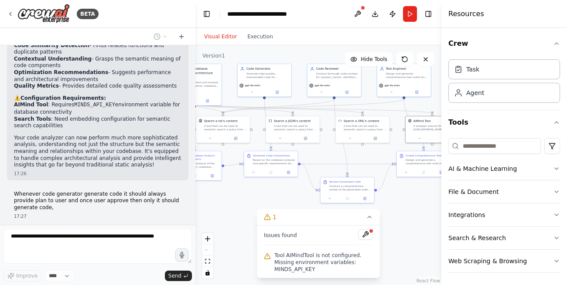
drag, startPoint x: 268, startPoint y: 132, endPoint x: 303, endPoint y: 186, distance: 64.9
click at [303, 186] on div ".deletable-edge-delete-btn { width: 20px; height: 20px; border: 0px solid #ffff…" at bounding box center [319, 165] width 246 height 240
click at [410, 62] on button at bounding box center [404, 59] width 17 height 14
click at [376, 59] on span "Hide Tools" at bounding box center [374, 59] width 27 height 7
click at [376, 59] on span "Show Tools" at bounding box center [373, 59] width 29 height 7
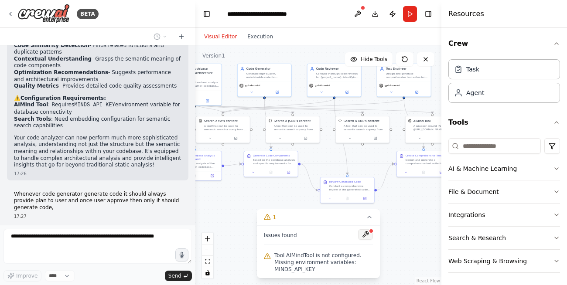
click at [369, 238] on button at bounding box center [365, 235] width 15 height 10
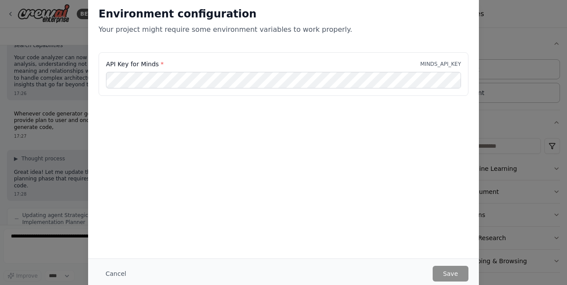
scroll to position [1726, 0]
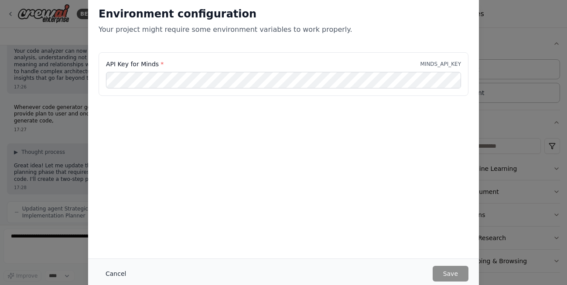
click at [127, 272] on button "Cancel" at bounding box center [116, 274] width 34 height 16
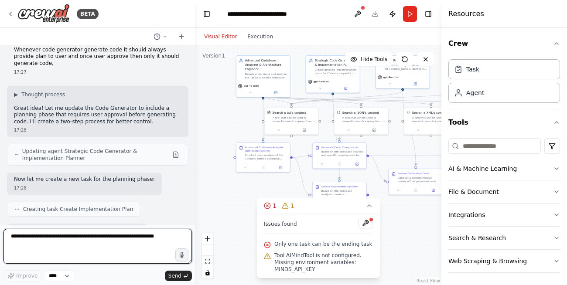
scroll to position [1790, 0]
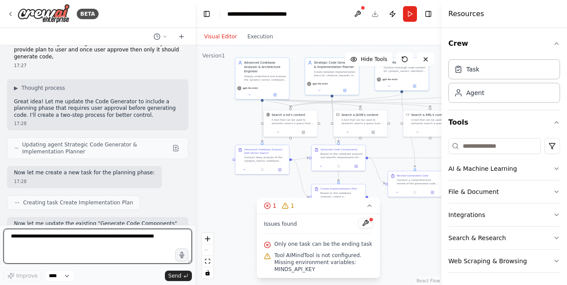
drag, startPoint x: 313, startPoint y: 148, endPoint x: 381, endPoint y: 142, distance: 67.9
click at [381, 142] on div ".deletable-edge-delete-btn { width: 20px; height: 20px; border: 0px solid #ffff…" at bounding box center [319, 165] width 246 height 240
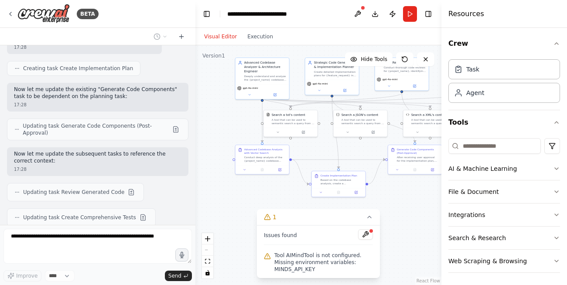
scroll to position [1949, 0]
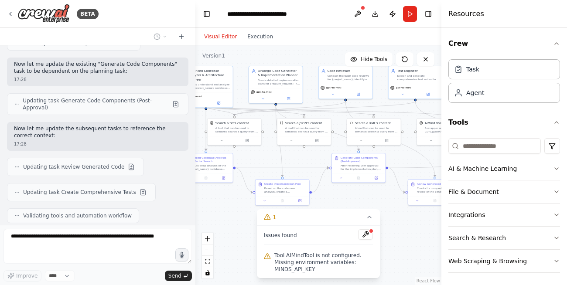
drag, startPoint x: 363, startPoint y: 148, endPoint x: 307, endPoint y: 156, distance: 56.9
click at [307, 156] on div ".deletable-edge-delete-btn { width: 20px; height: 20px; border: 0px solid #ffff…" at bounding box center [319, 165] width 246 height 240
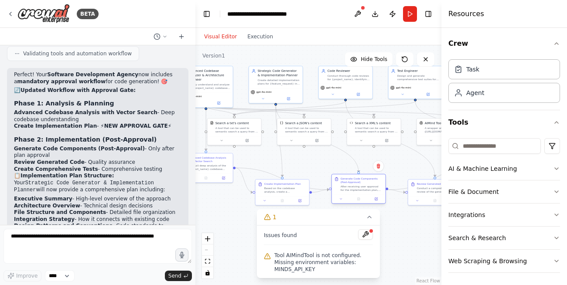
drag, startPoint x: 356, startPoint y: 165, endPoint x: 353, endPoint y: 186, distance: 22.0
click at [353, 186] on div "After receiving user approval for the implementation plan, generate the actual …" at bounding box center [362, 188] width 42 height 7
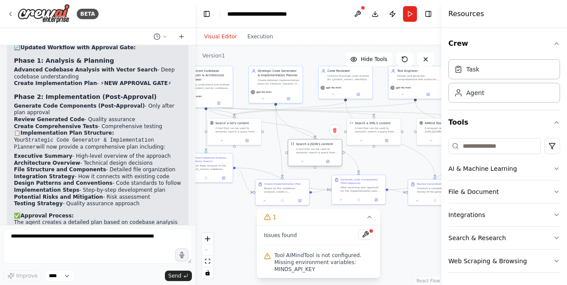
drag, startPoint x: 311, startPoint y: 127, endPoint x: 322, endPoint y: 150, distance: 25.8
click at [322, 150] on div "A tool that can be used to semantic search a query from a JSON's content." at bounding box center [317, 151] width 43 height 7
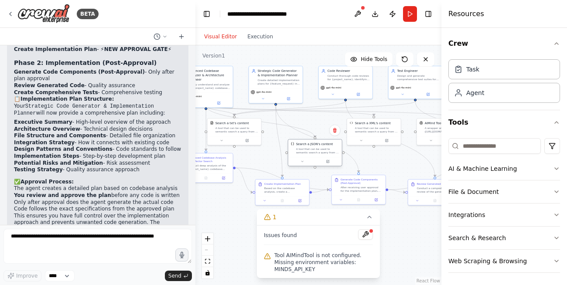
scroll to position [2195, 0]
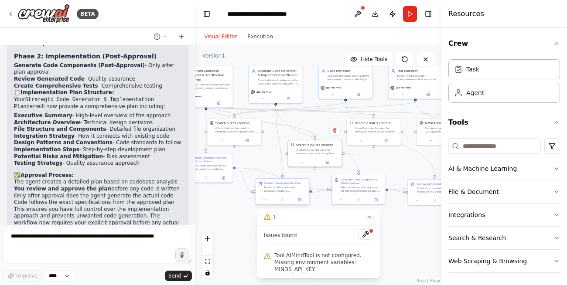
click at [278, 193] on div "Create Implementation Plan Based on the codebase analysis, create a comprehensi…" at bounding box center [283, 187] width 54 height 17
click at [300, 200] on icon at bounding box center [300, 200] width 2 height 2
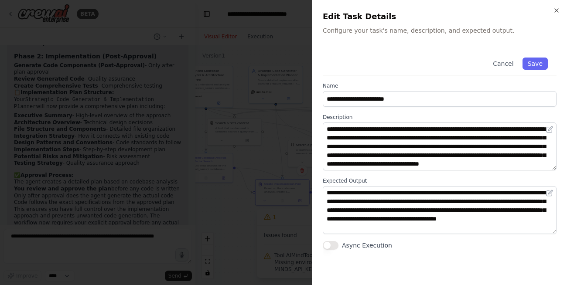
scroll to position [9, 0]
click at [557, 11] on icon "button" at bounding box center [556, 10] width 7 height 7
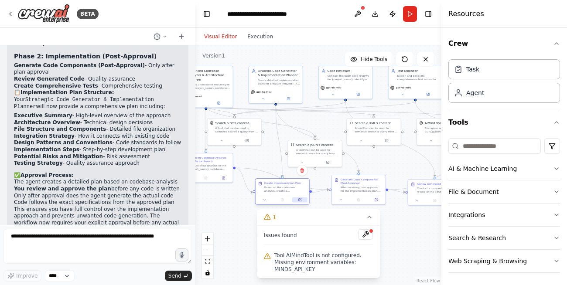
click at [299, 201] on icon at bounding box center [300, 200] width 3 height 3
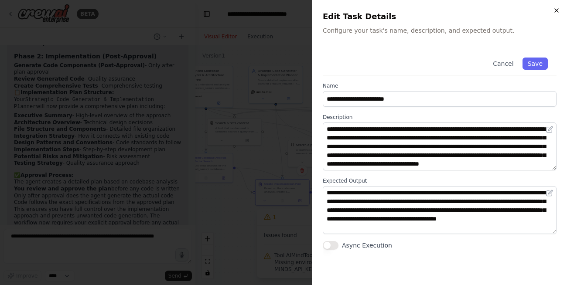
click at [555, 13] on icon "button" at bounding box center [556, 10] width 7 height 7
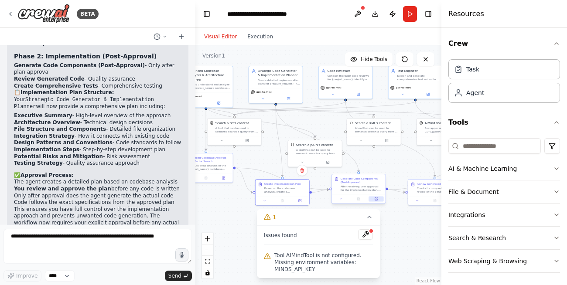
click at [378, 202] on button at bounding box center [376, 198] width 15 height 5
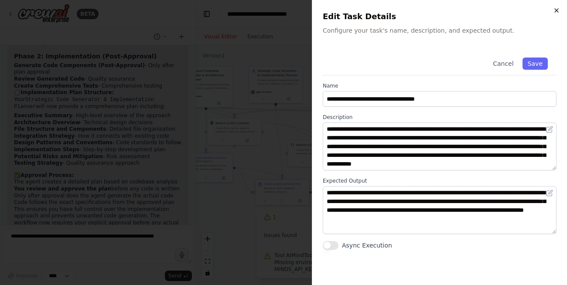
click at [555, 11] on icon "button" at bounding box center [556, 10] width 7 height 7
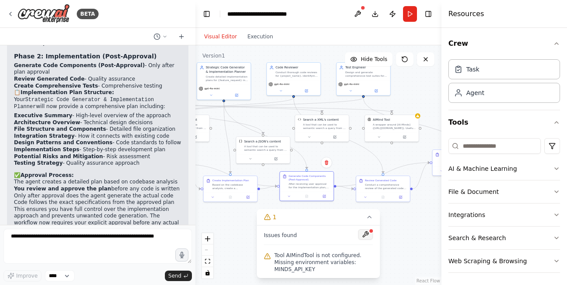
drag, startPoint x: 415, startPoint y: 239, endPoint x: 364, endPoint y: 235, distance: 51.2
click at [364, 235] on div "Version 1 Hide Tools .deletable-edge-delete-btn { width: 20px; height: 20px; bo…" at bounding box center [319, 165] width 246 height 240
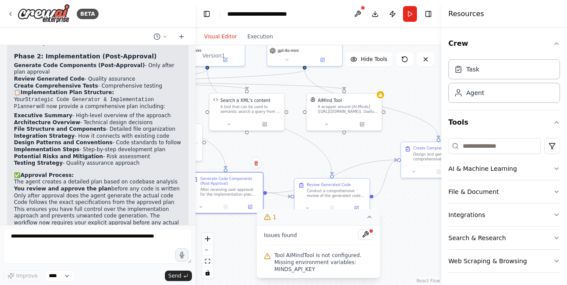
drag, startPoint x: 431, startPoint y: 224, endPoint x: 357, endPoint y: 223, distance: 73.3
click at [365, 232] on div "Version 1 Hide Tools .deletable-edge-delete-btn { width: 20px; height: 20px; bo…" at bounding box center [319, 165] width 246 height 240
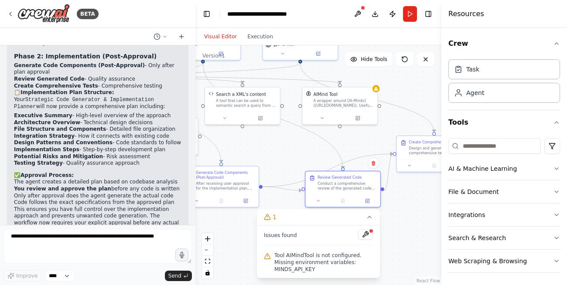
drag, startPoint x: 333, startPoint y: 192, endPoint x: 347, endPoint y: 192, distance: 14.9
click at [347, 192] on div "Review Generated Code Conduct a comprehensive review of the generated code comp…" at bounding box center [342, 183] width 75 height 23
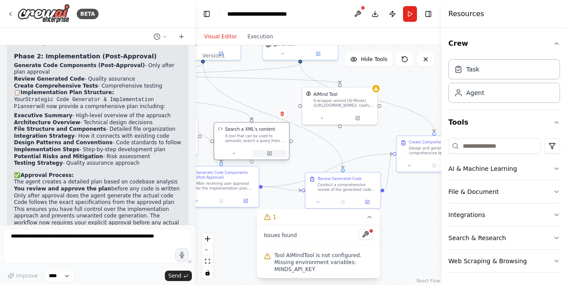
drag, startPoint x: 242, startPoint y: 113, endPoint x: 253, endPoint y: 151, distance: 39.2
click at [253, 151] on div at bounding box center [252, 153] width 70 height 7
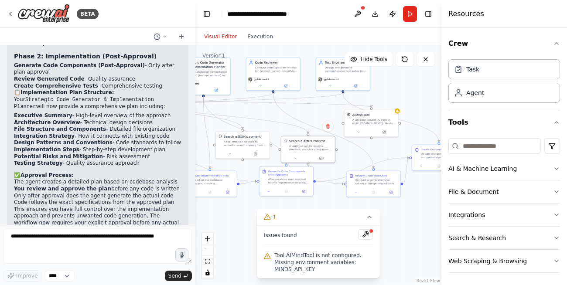
drag, startPoint x: 357, startPoint y: 91, endPoint x: 406, endPoint y: 93, distance: 48.5
click at [406, 93] on div ".deletable-edge-delete-btn { width: 20px; height: 20px; border: 0px solid #ffff…" at bounding box center [319, 165] width 246 height 240
drag, startPoint x: 256, startPoint y: 103, endPoint x: 339, endPoint y: 117, distance: 84.1
click at [339, 117] on div ".deletable-edge-delete-btn { width: 20px; height: 20px; border: 0px solid #ffff…" at bounding box center [319, 165] width 246 height 240
click at [251, 119] on icon "Edge from 3352d237-a974-466f-a4a5-bc763cd537f5 to ca50c710-9b0b-450e-8316-495a4…" at bounding box center [221, 115] width 175 height 36
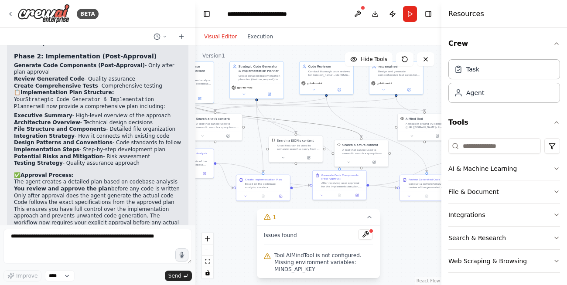
drag, startPoint x: 250, startPoint y: 108, endPoint x: 303, endPoint y: 112, distance: 53.4
click at [303, 112] on div ".deletable-edge-delete-btn { width: 20px; height: 20px; border: 0px solid #ffff…" at bounding box center [319, 165] width 246 height 240
click at [378, 14] on button "Download" at bounding box center [375, 14] width 14 height 16
click at [10, 19] on div "BETA" at bounding box center [53, 14] width 92 height 20
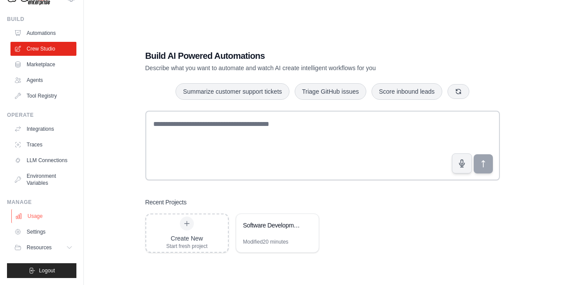
click at [30, 213] on link "Usage" at bounding box center [44, 216] width 66 height 14
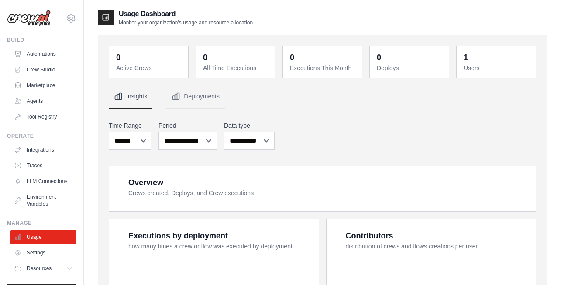
click at [42, 211] on link "Environment Variables" at bounding box center [43, 200] width 66 height 21
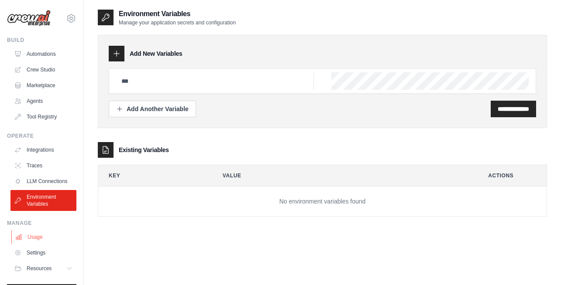
click at [41, 244] on link "Usage" at bounding box center [44, 237] width 66 height 14
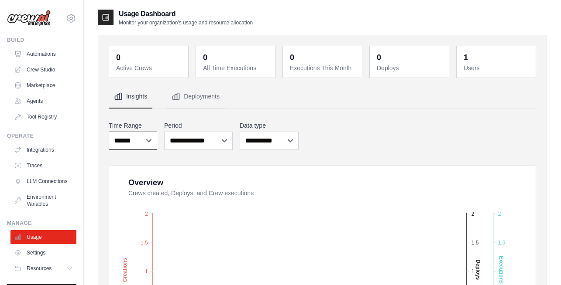
select select "***"
click at [109, 132] on select "***** ****** *******" at bounding box center [133, 141] width 48 height 18
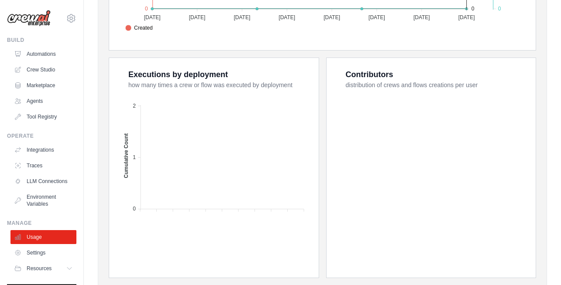
scroll to position [347, 0]
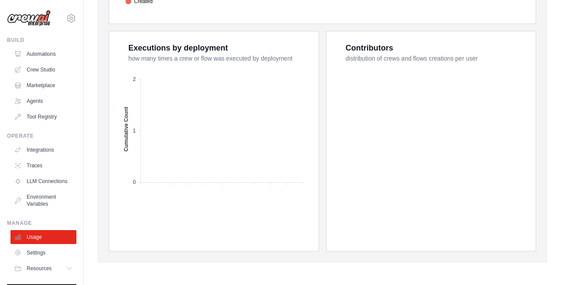
click at [462, 124] on foreignobject at bounding box center [432, 142] width 187 height 153
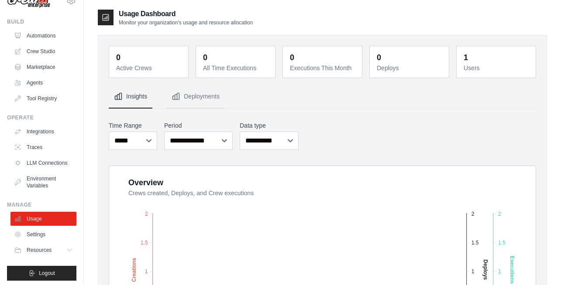
scroll to position [28, 0]
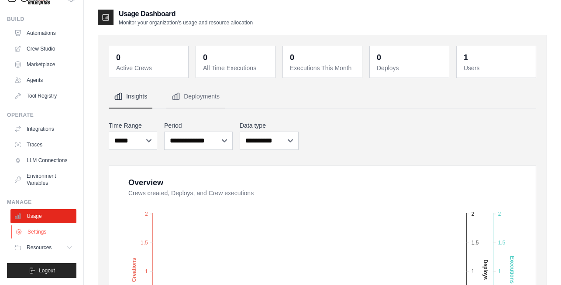
click at [27, 237] on link "Settings" at bounding box center [44, 232] width 66 height 14
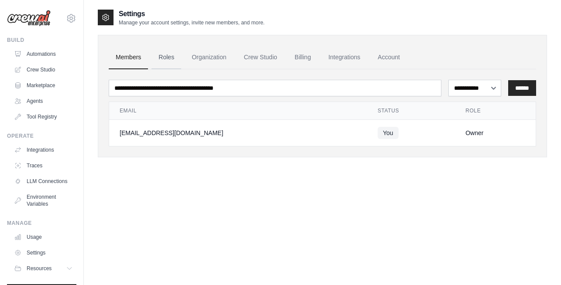
click at [169, 61] on link "Roles" at bounding box center [166, 58] width 30 height 24
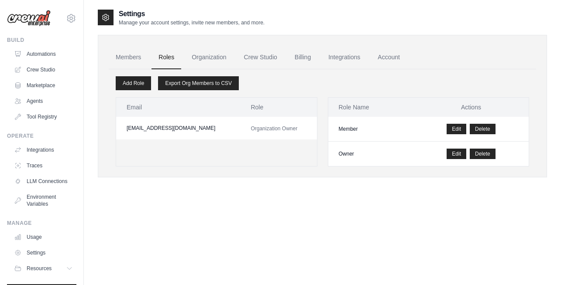
click at [209, 60] on link "Organization" at bounding box center [209, 58] width 48 height 24
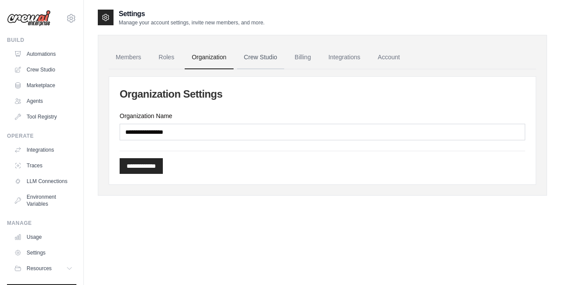
click at [263, 54] on link "Crew Studio" at bounding box center [260, 58] width 47 height 24
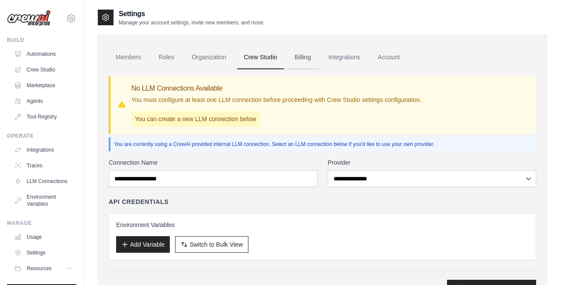
click at [301, 57] on link "Billing" at bounding box center [303, 58] width 30 height 24
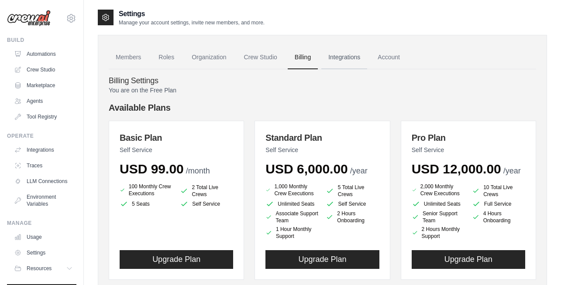
click at [361, 55] on link "Integrations" at bounding box center [344, 58] width 46 height 24
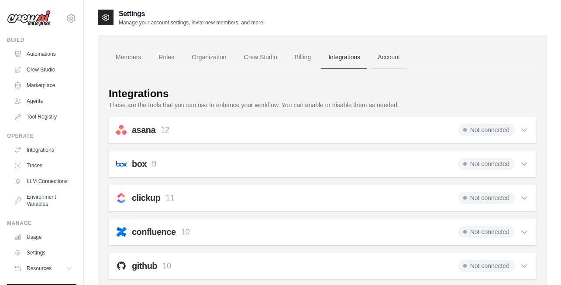
click at [384, 61] on link "Account" at bounding box center [389, 58] width 36 height 24
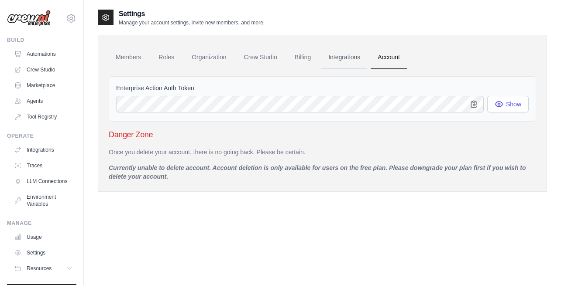
click at [345, 62] on link "Integrations" at bounding box center [344, 58] width 46 height 24
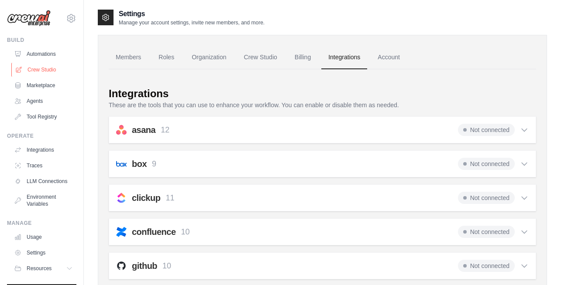
click at [40, 70] on link "Crew Studio" at bounding box center [44, 70] width 66 height 14
